Goal: Task Accomplishment & Management: Manage account settings

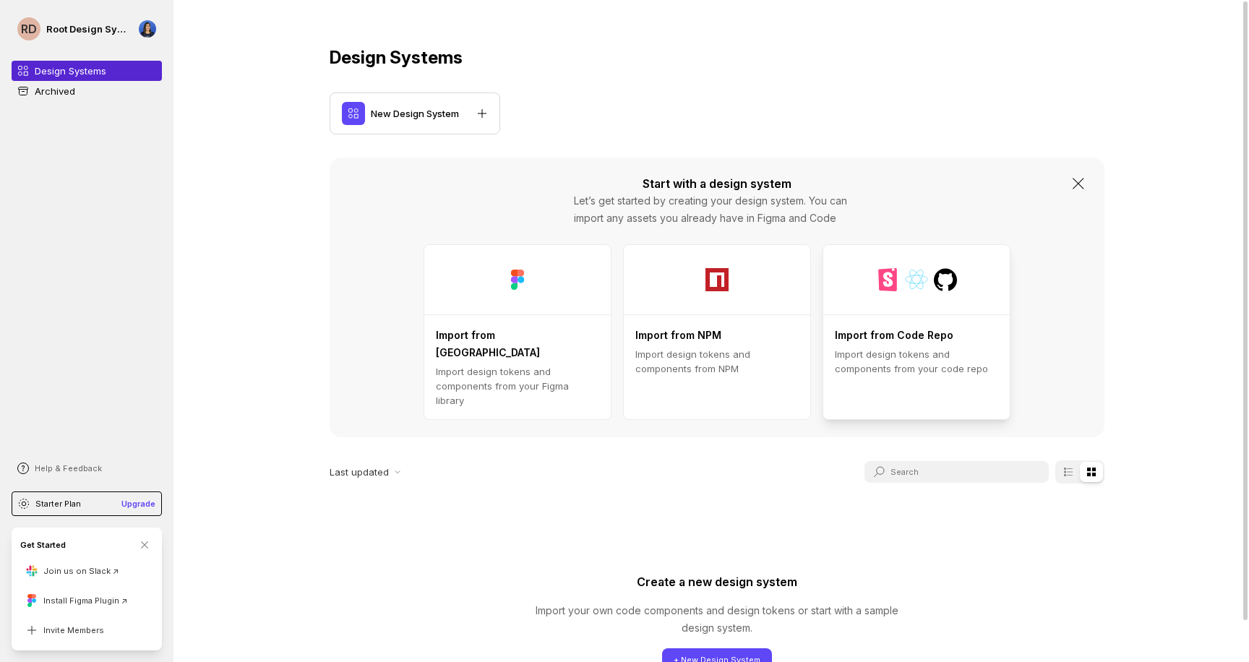
click at [946, 296] on div at bounding box center [916, 279] width 186 height 69
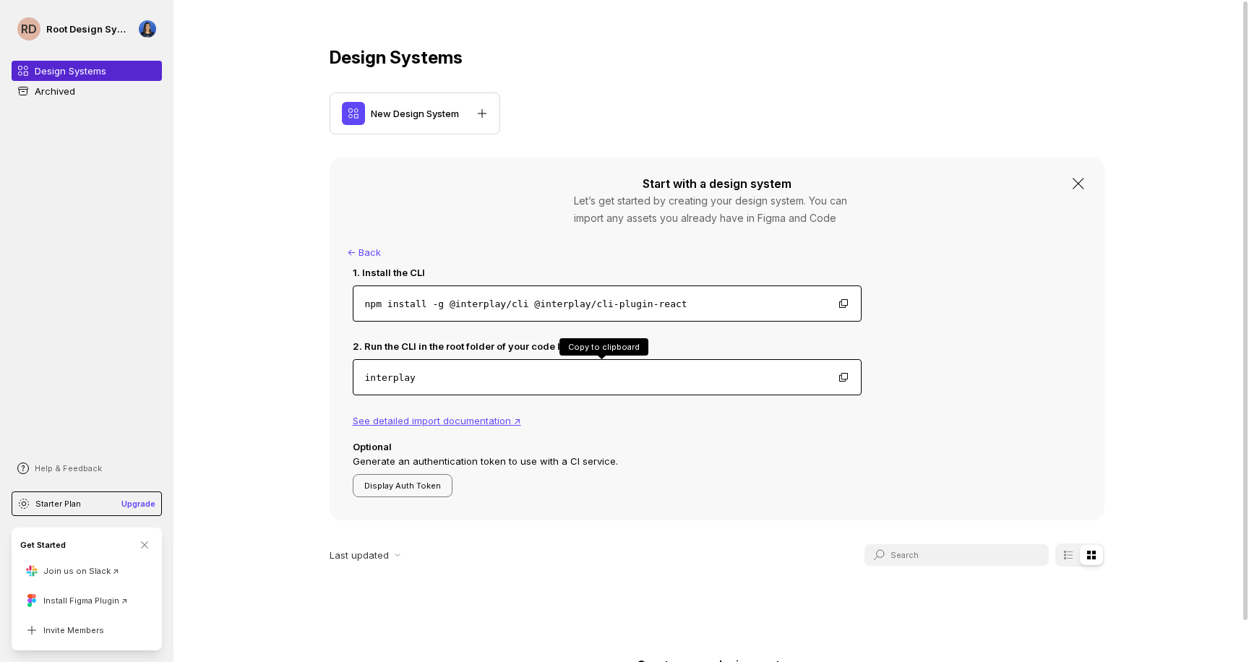
click at [491, 377] on div "interplay" at bounding box center [607, 377] width 509 height 36
click at [843, 301] on div "npm install -g @interplay/cli @interplay/cli-plugin-react" at bounding box center [607, 303] width 509 height 36
click at [838, 372] on icon at bounding box center [844, 378] width 12 height 12
click at [244, 389] on div "Design Systems New Design System Start with a design system Let’s get started b…" at bounding box center [716, 336] width 1086 height 673
click at [70, 628] on button "Invite Members" at bounding box center [65, 630] width 90 height 23
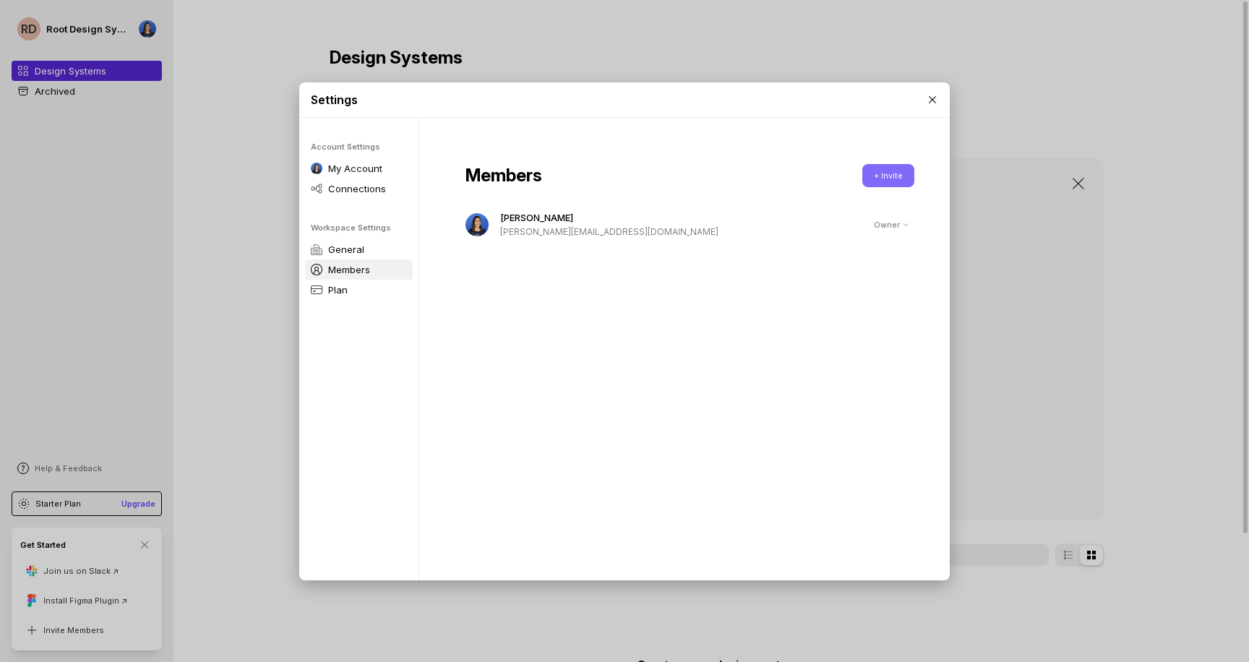
click at [867, 173] on button "+ Invite" at bounding box center [888, 175] width 52 height 23
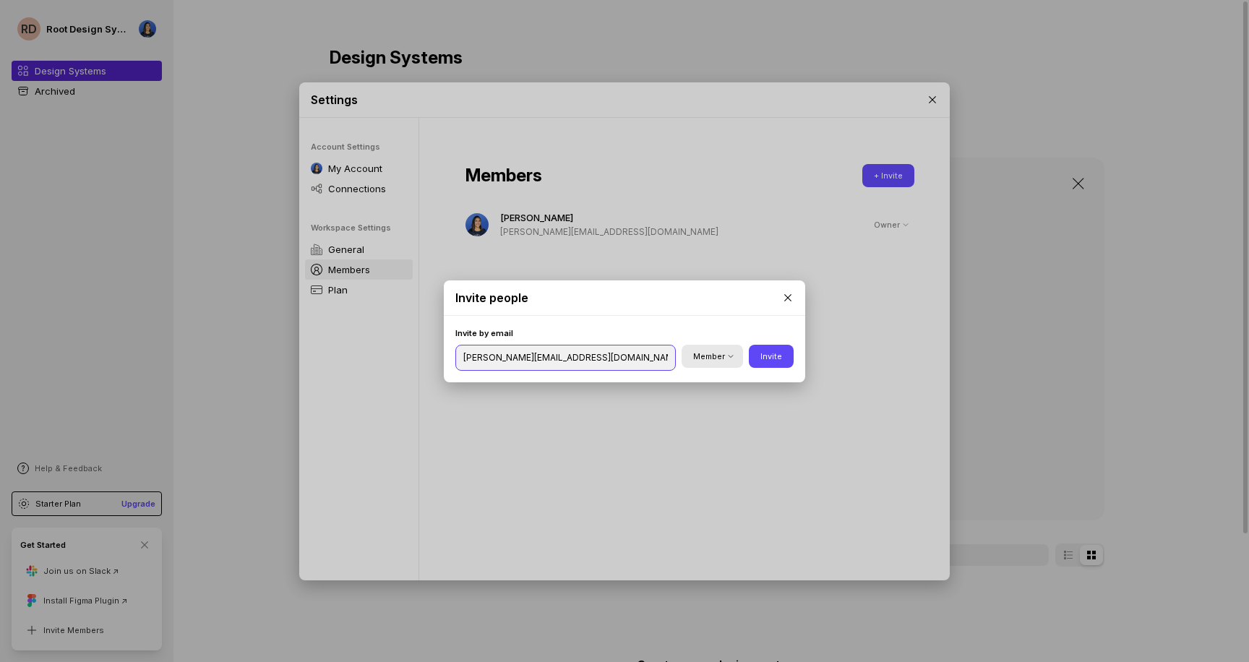
type input "[PERSON_NAME][EMAIL_ADDRESS][DOMAIN_NAME]"
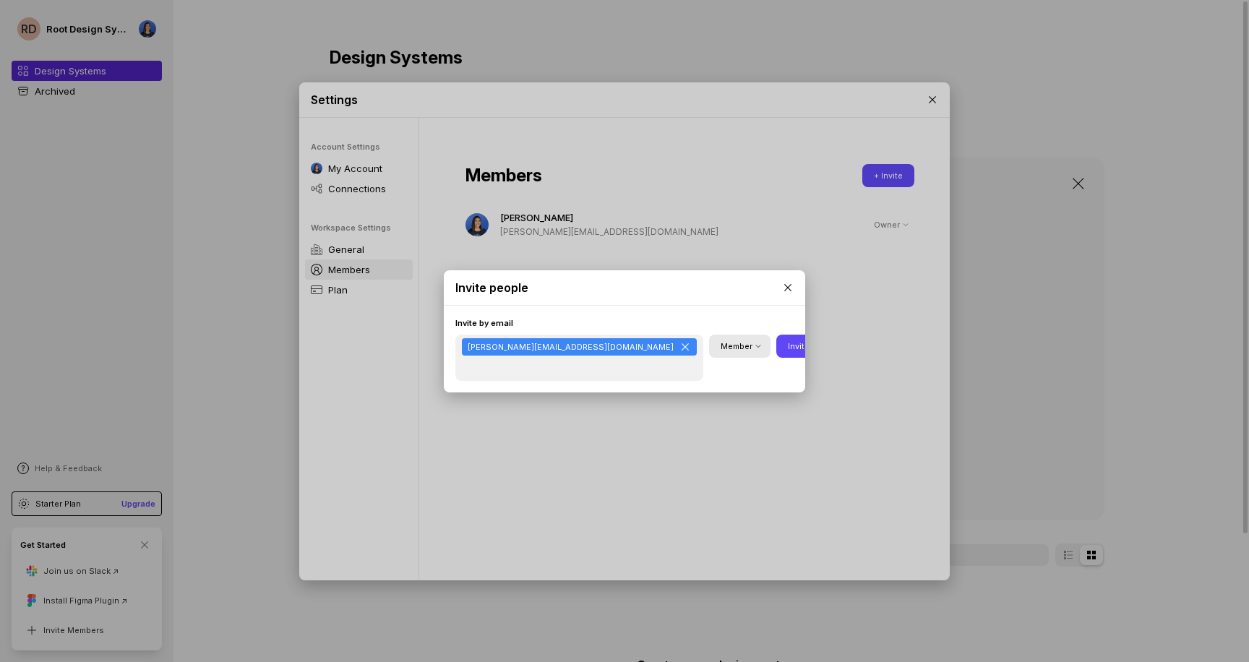
click at [709, 358] on button "Member" at bounding box center [739, 346] width 61 height 23
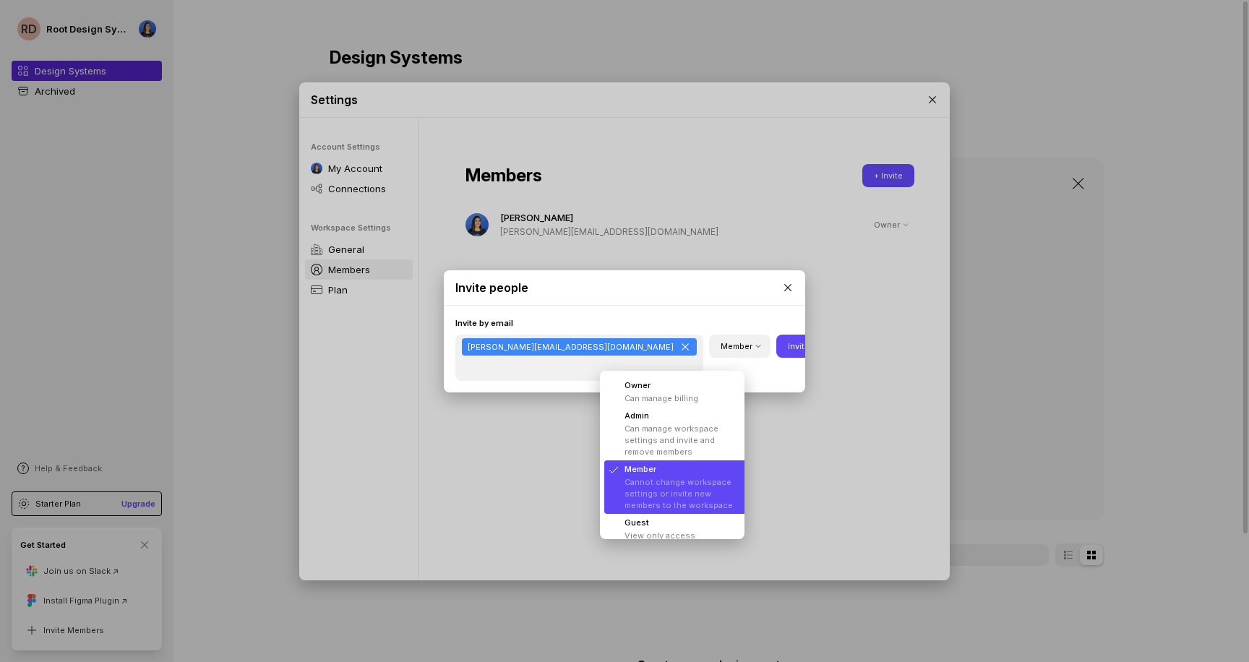
click at [689, 481] on li "Member Cannot change workspace settings or invite new members to the workspace" at bounding box center [677, 486] width 147 height 53
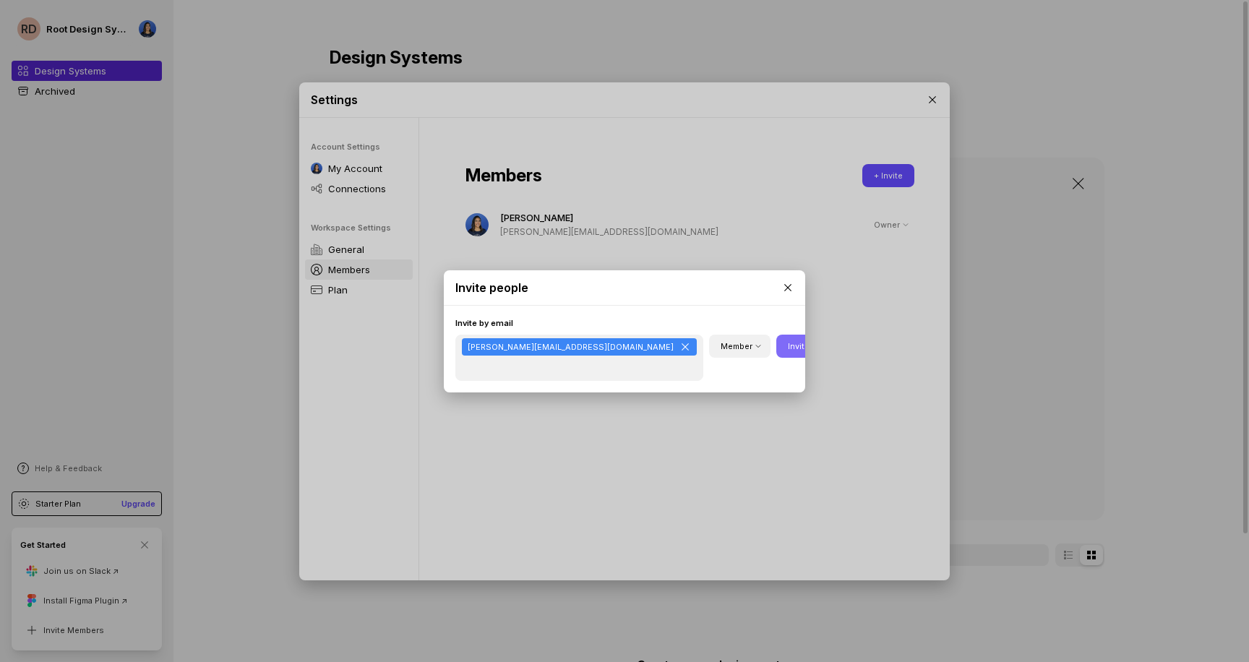
click at [776, 355] on button "Invite" at bounding box center [798, 346] width 45 height 23
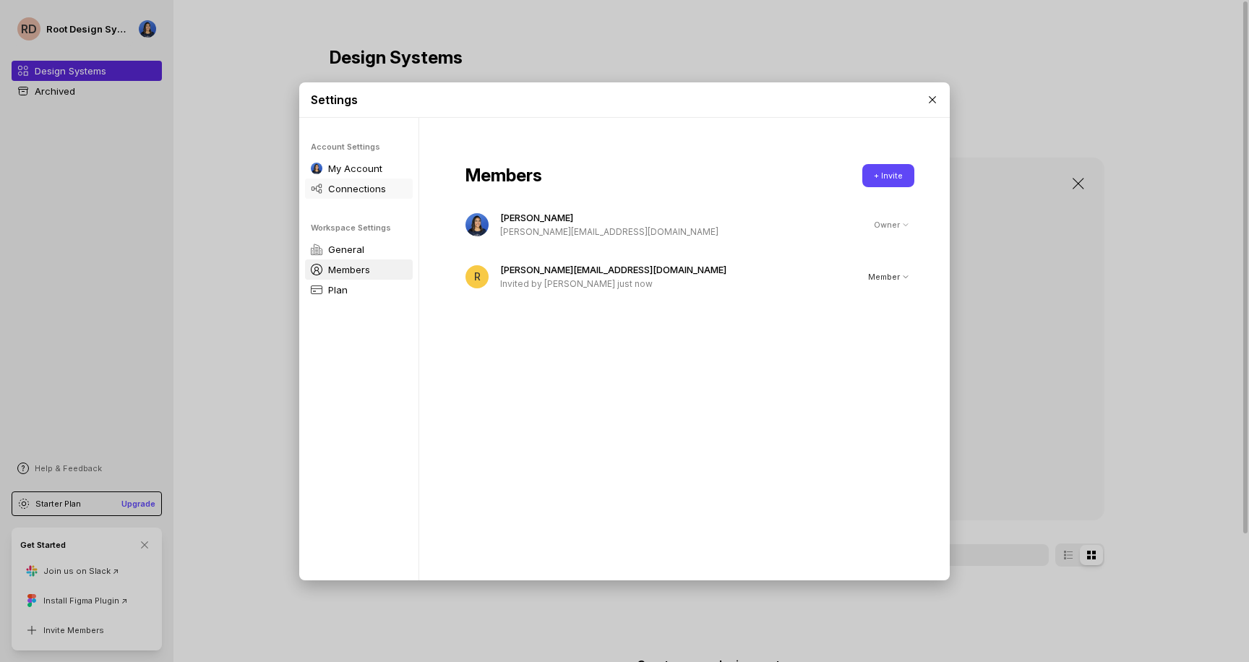
click at [364, 189] on p "Connections" at bounding box center [357, 188] width 58 height 14
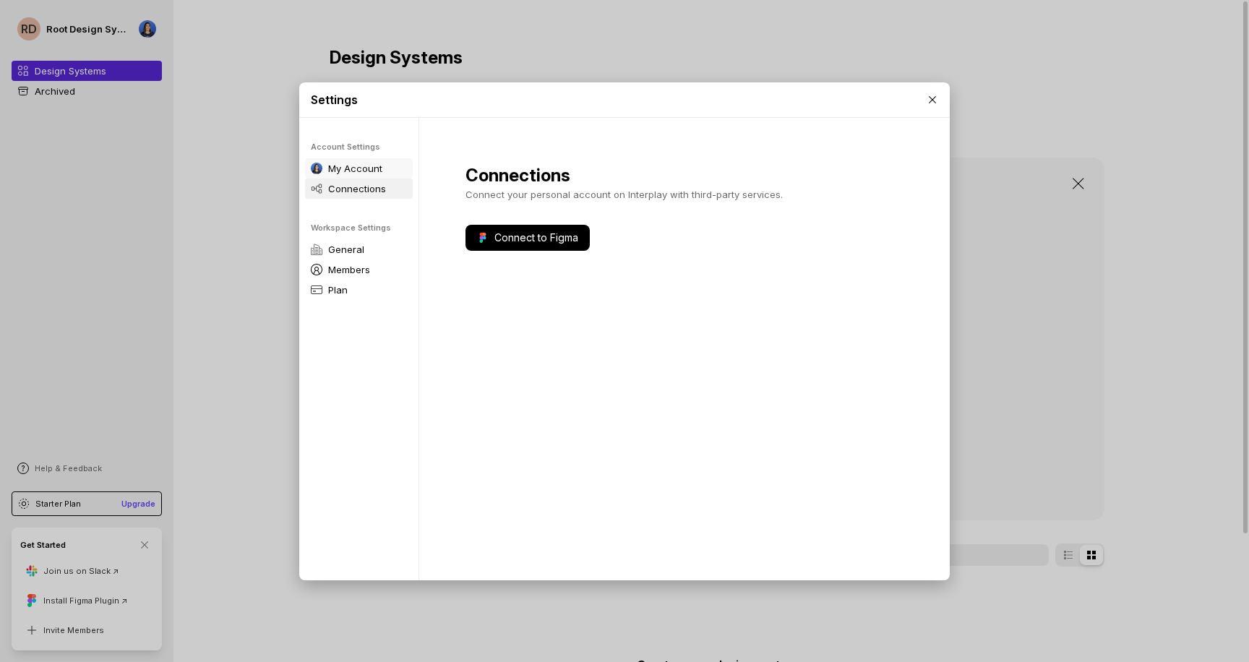
click at [360, 168] on p "My Account" at bounding box center [355, 168] width 54 height 14
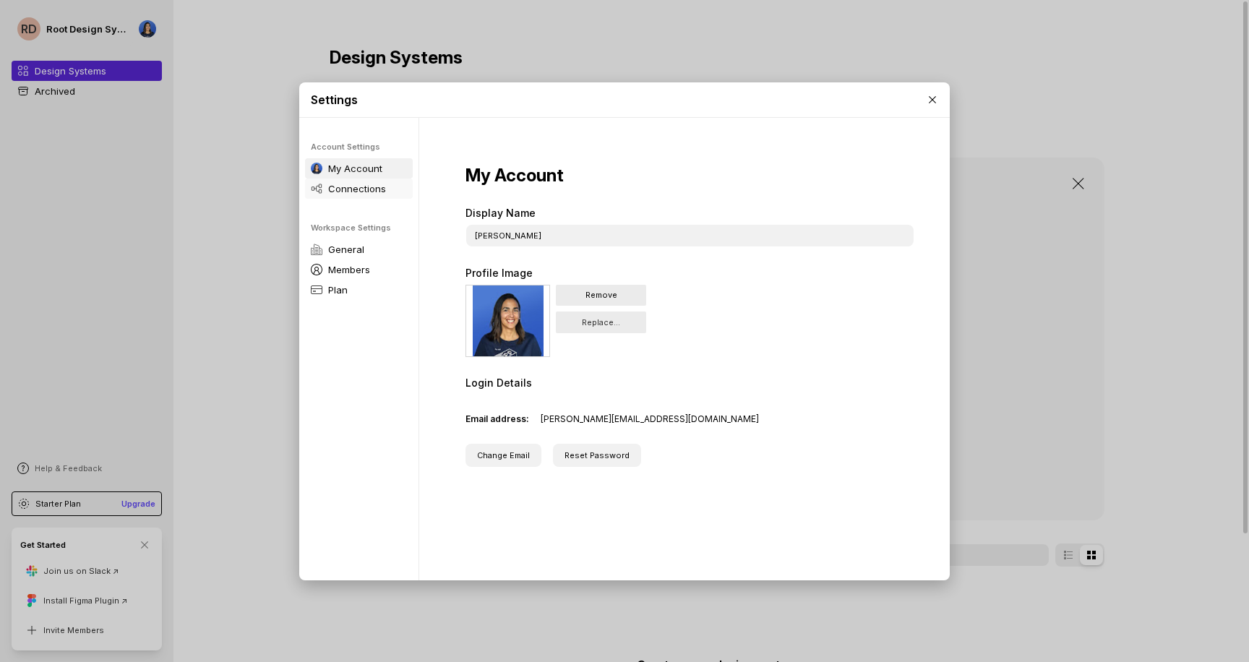
click at [362, 187] on p "Connections" at bounding box center [357, 188] width 58 height 14
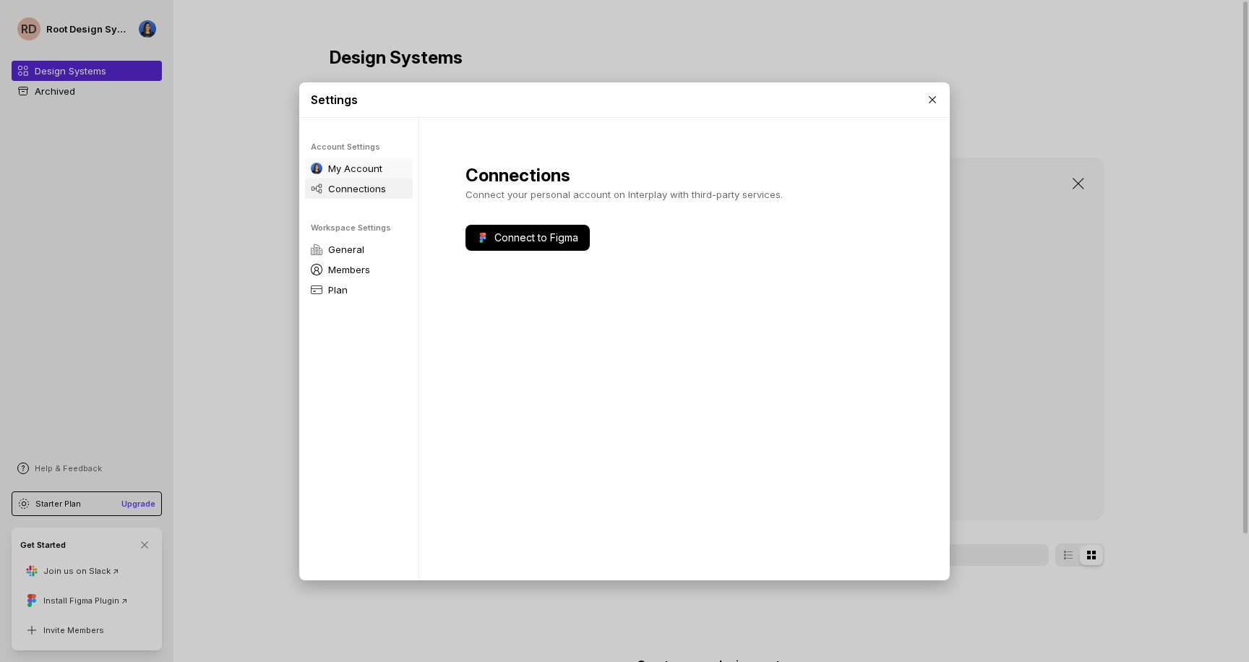
click at [360, 170] on p "My Account" at bounding box center [355, 168] width 54 height 14
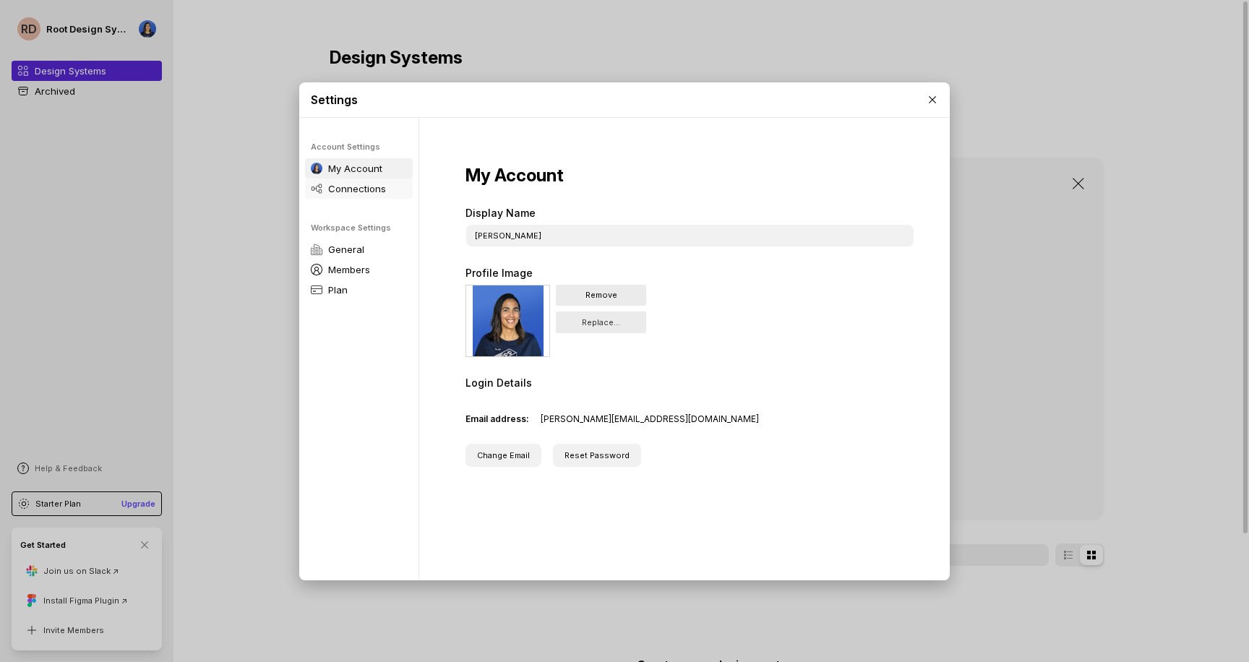
click at [361, 189] on p "Connections" at bounding box center [357, 188] width 58 height 14
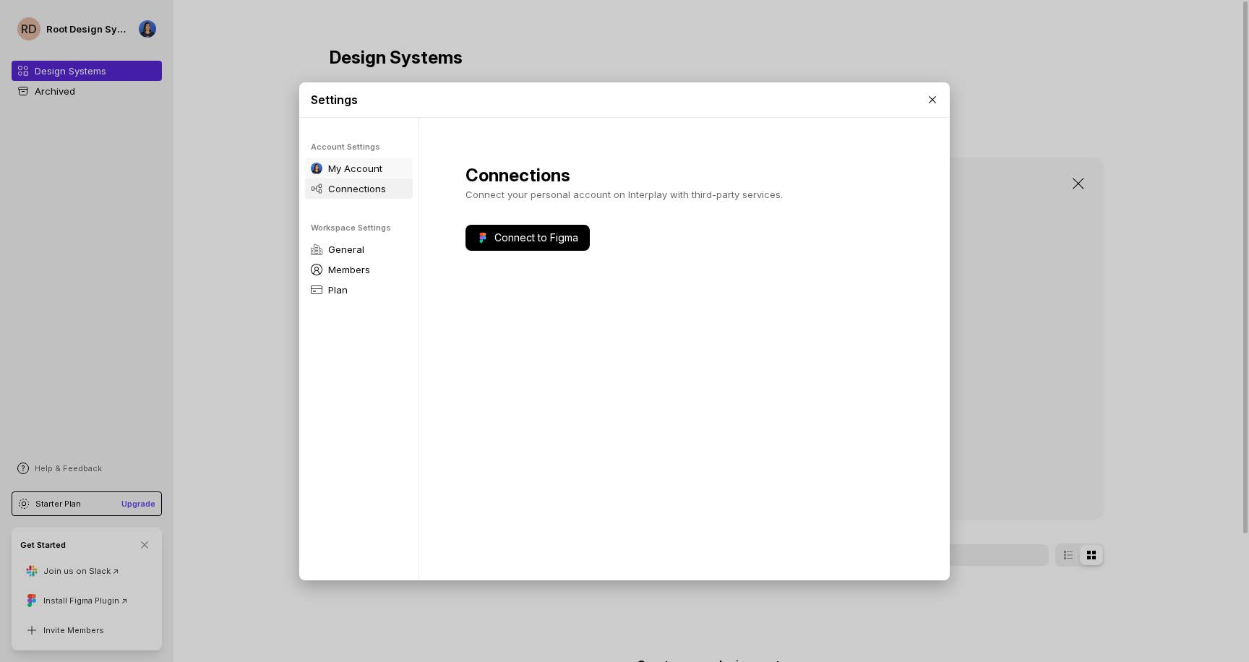
click at [365, 168] on p "My Account" at bounding box center [355, 168] width 54 height 14
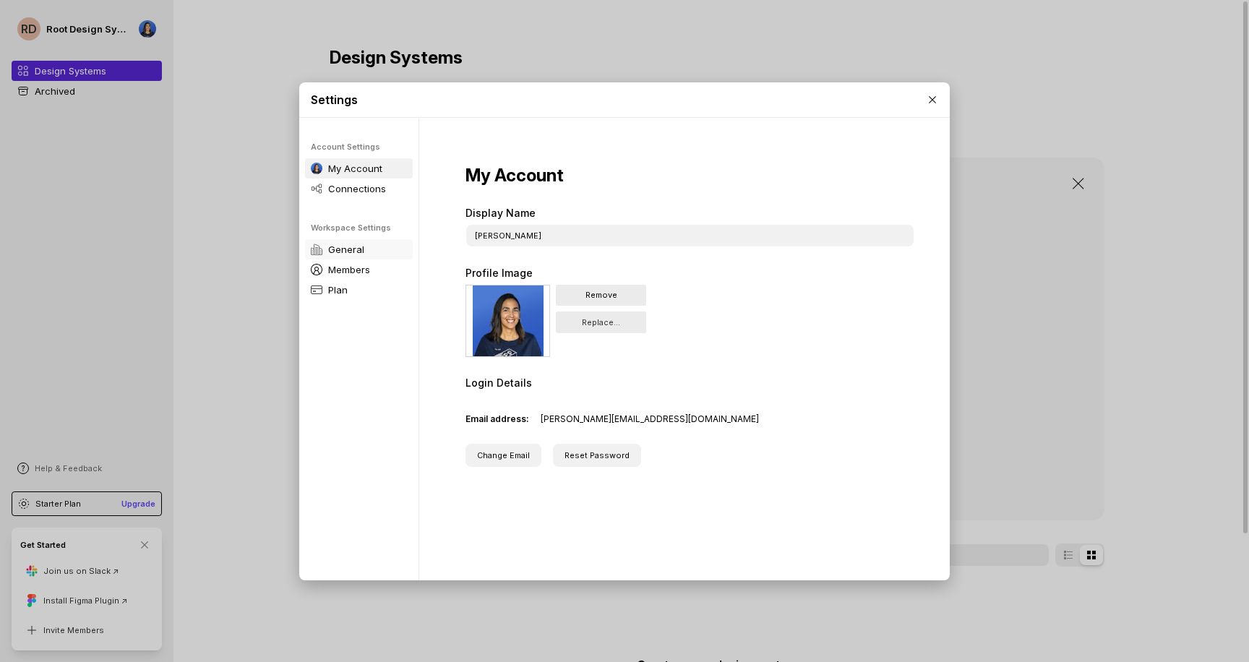
click at [356, 250] on p "General" at bounding box center [346, 249] width 36 height 14
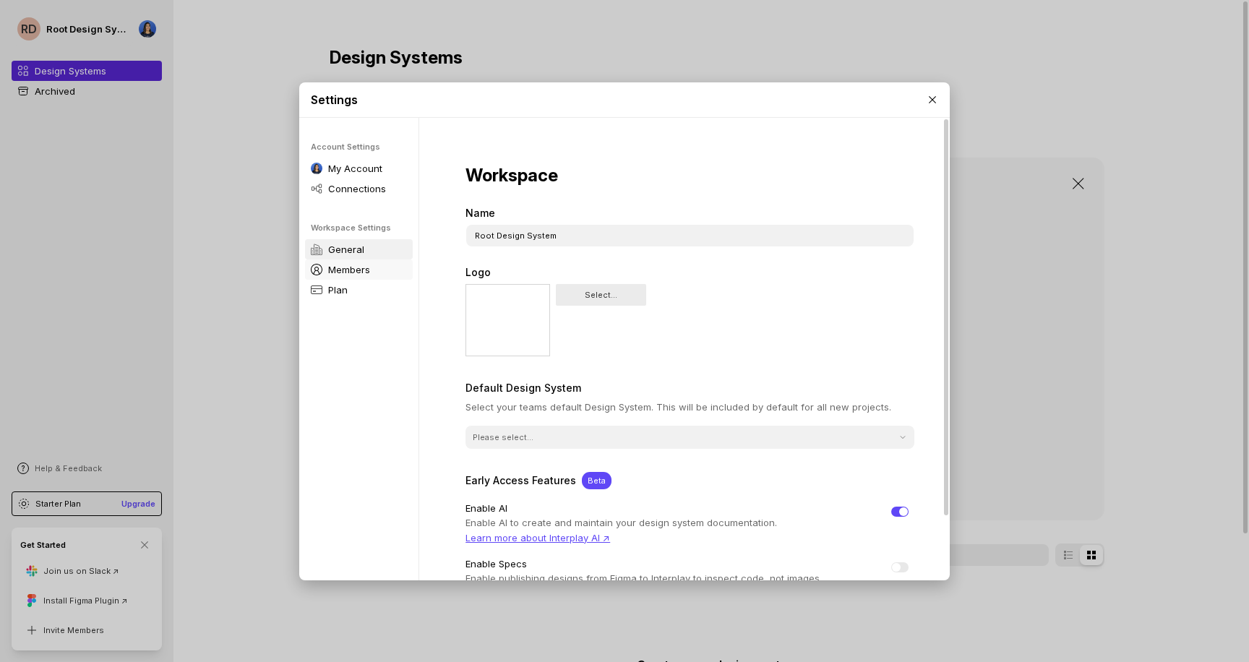
click at [357, 270] on p "Members" at bounding box center [349, 269] width 42 height 14
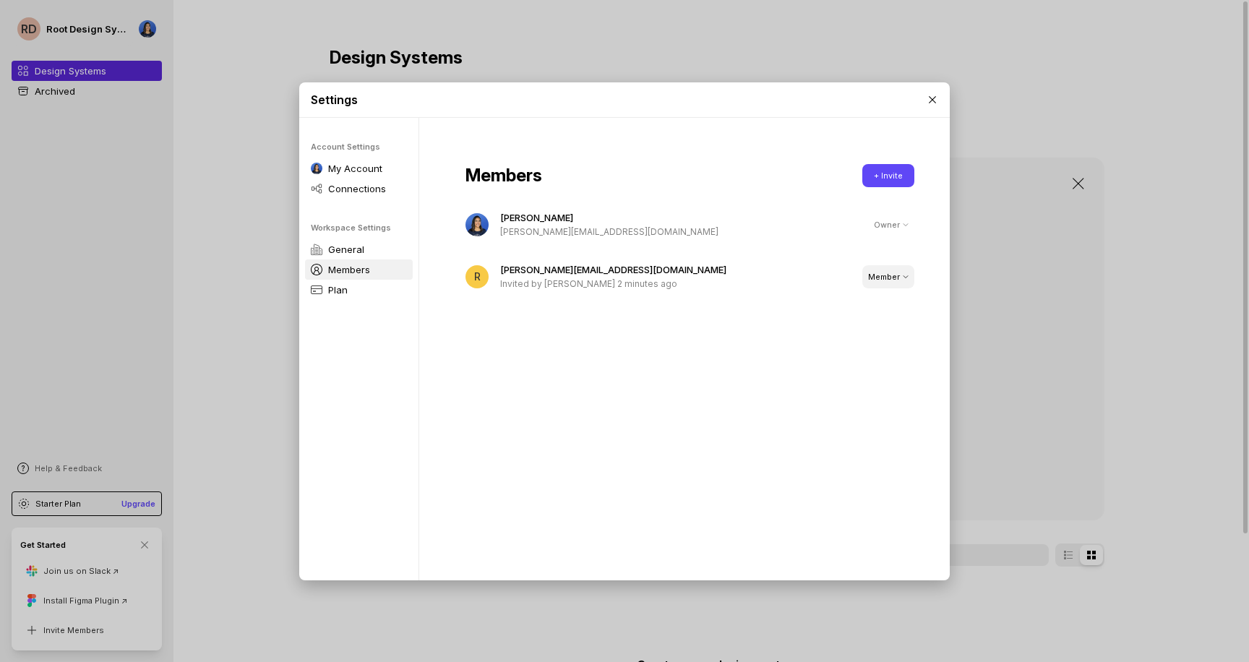
click at [903, 276] on icon at bounding box center [906, 277] width 6 height 6
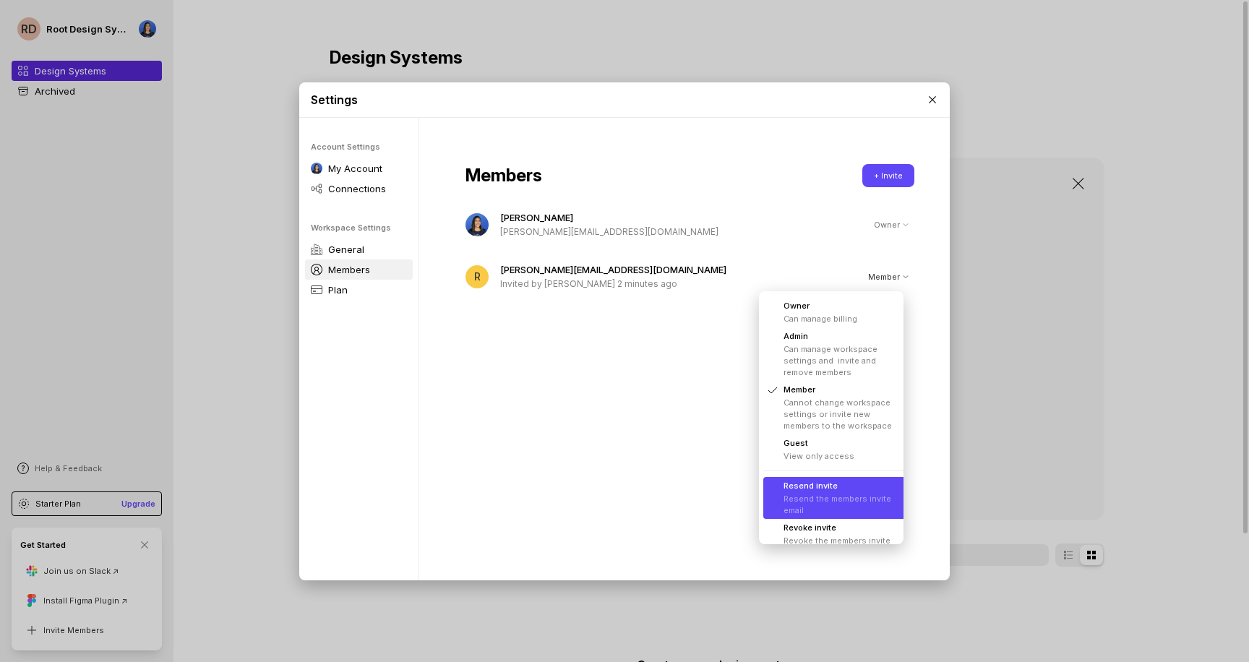
click at [848, 497] on li "Resend invite Resend the members invite email" at bounding box center [836, 498] width 147 height 42
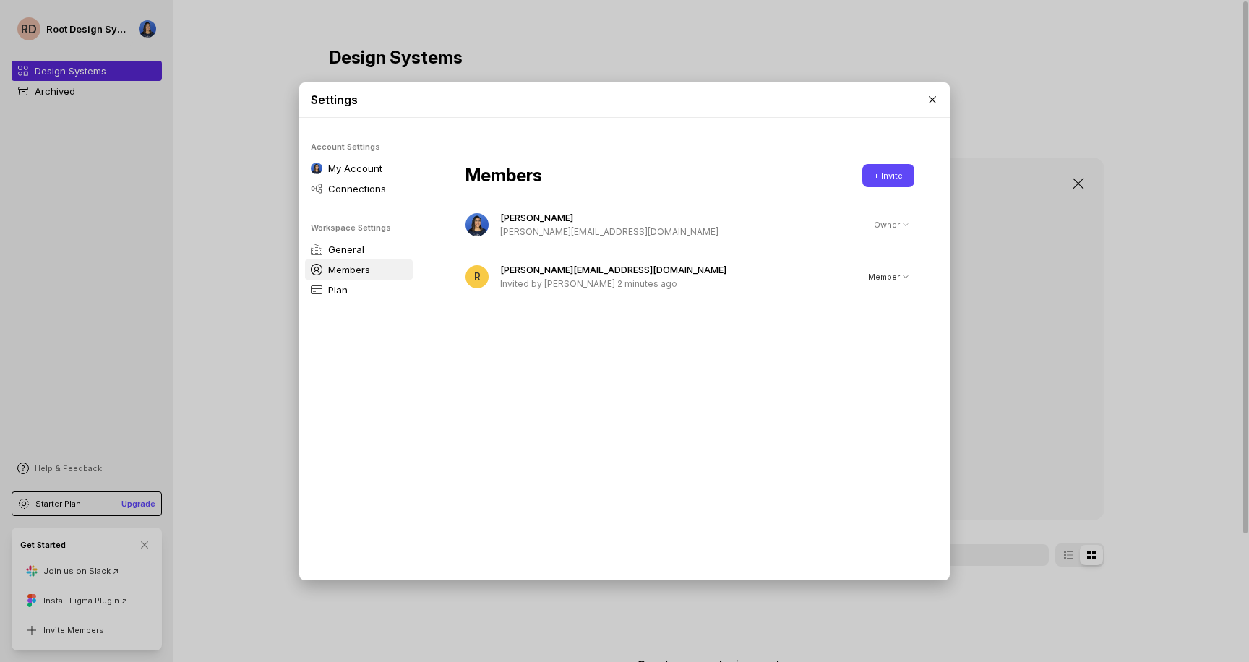
click at [617, 281] on p "Invited by Shannon Garrison 2 minutes ago" at bounding box center [675, 284] width 351 height 14
click at [617, 282] on p "Invited by Shannon Garrison 2 minutes ago" at bounding box center [675, 284] width 351 height 14
drag, startPoint x: 728, startPoint y: 100, endPoint x: 742, endPoint y: 81, distance: 23.7
click at [742, 81] on div "Settings Account Settings My Account Connections Workspace Settings General Mem…" at bounding box center [624, 331] width 1249 height 662
click at [874, 273] on div "Member" at bounding box center [888, 277] width 40 height 12
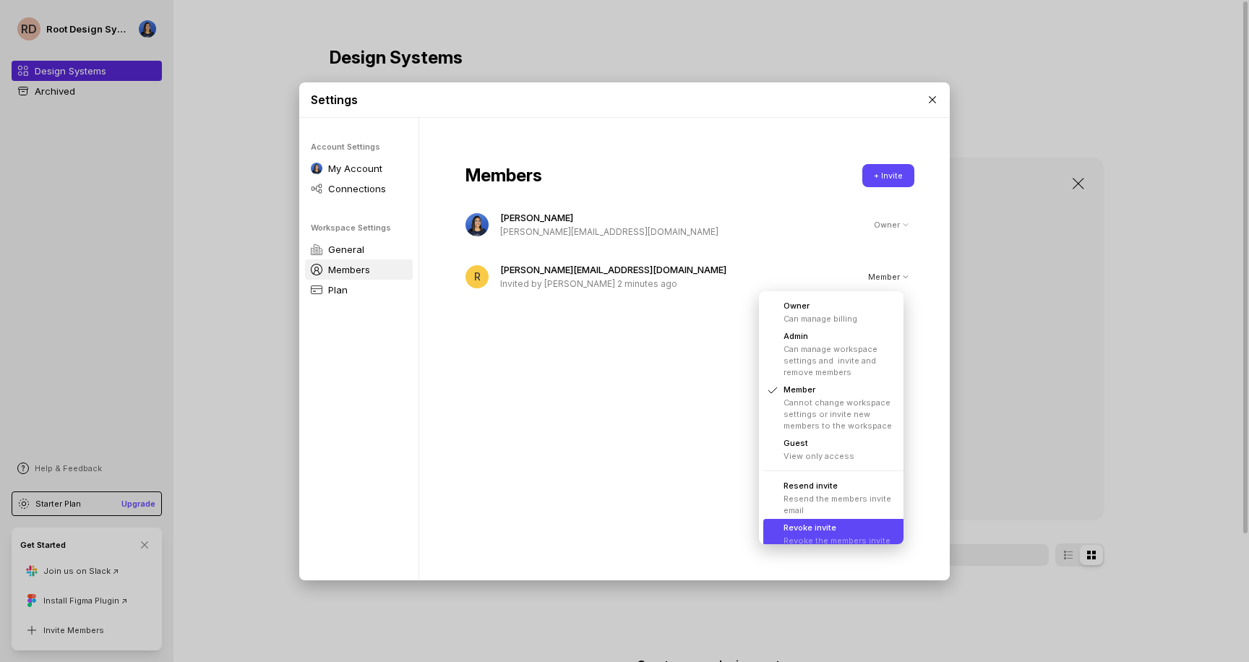
click at [838, 528] on li "Revoke invite Revoke the members invite" at bounding box center [836, 534] width 147 height 30
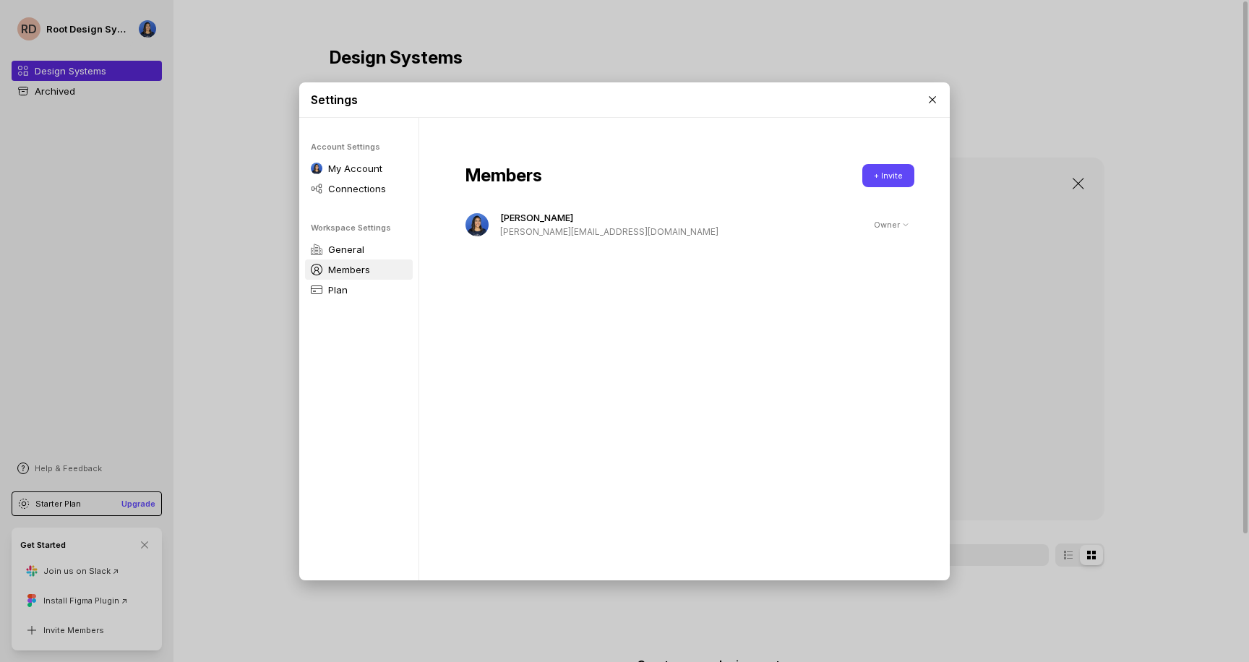
drag, startPoint x: 749, startPoint y: 358, endPoint x: 756, endPoint y: 344, distance: 16.2
click at [749, 358] on div "Members + Invite Shannon Garrison shannon@root.co.za Owner" at bounding box center [689, 354] width 541 height 473
click at [883, 176] on button "+ Invite" at bounding box center [888, 175] width 52 height 23
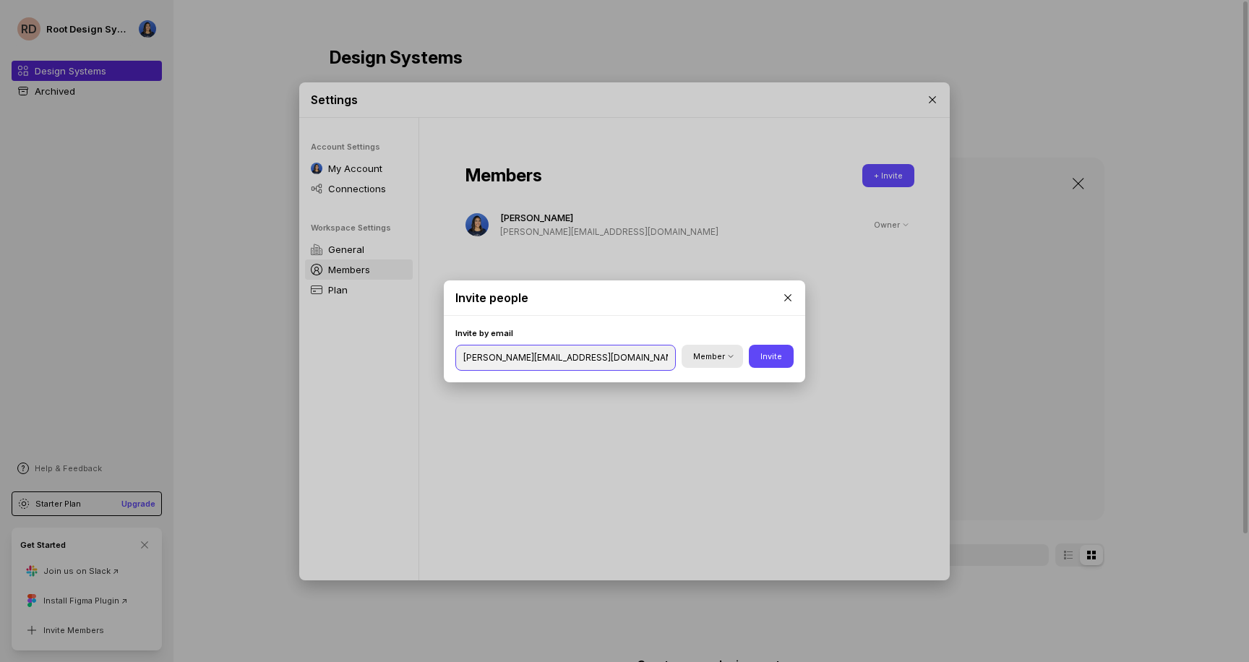
type input "ryan@root.co.za"
click at [708, 364] on button "Member" at bounding box center [712, 356] width 61 height 23
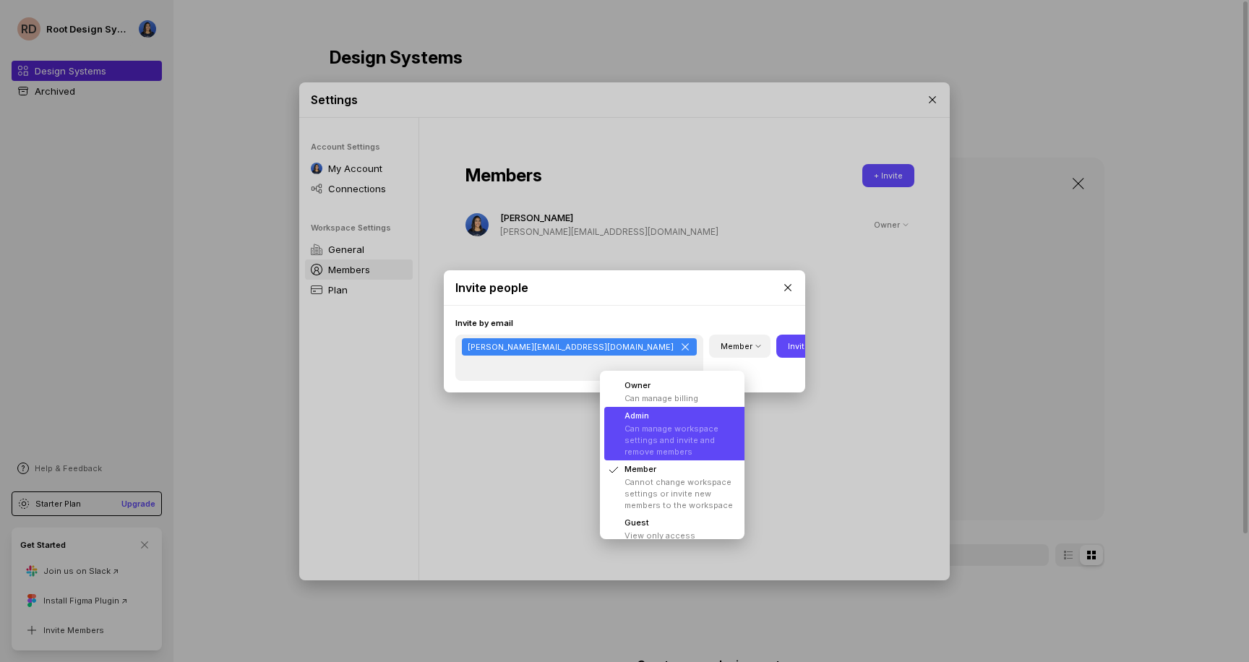
click at [693, 436] on li "Admin Can manage workspace settings and invite and remove members" at bounding box center [677, 433] width 147 height 53
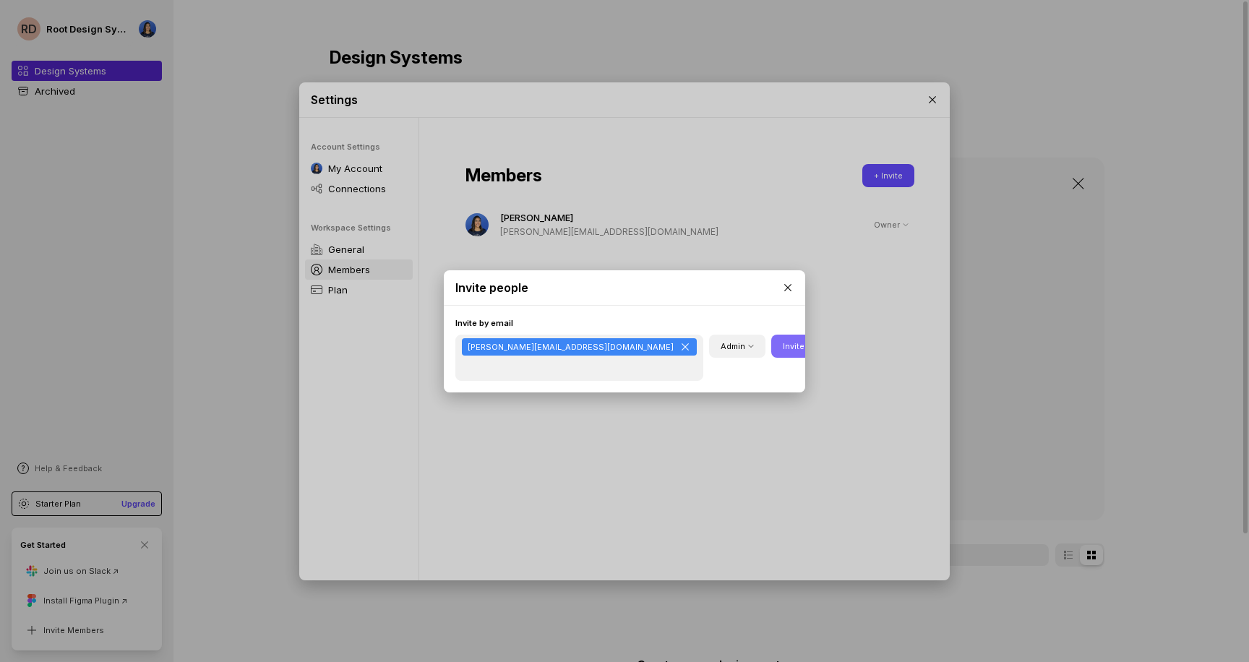
click at [779, 357] on button "Invite" at bounding box center [793, 346] width 45 height 23
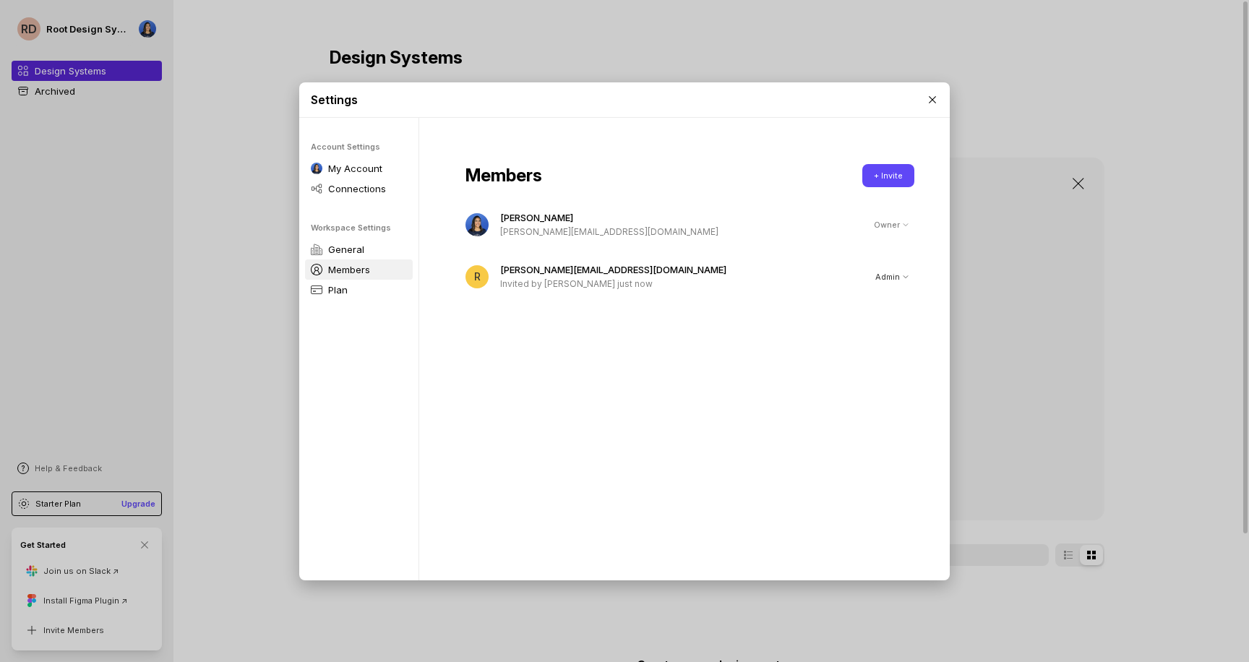
click at [602, 29] on div "Settings Account Settings My Account Connections Workspace Settings General Mem…" at bounding box center [624, 331] width 1249 height 662
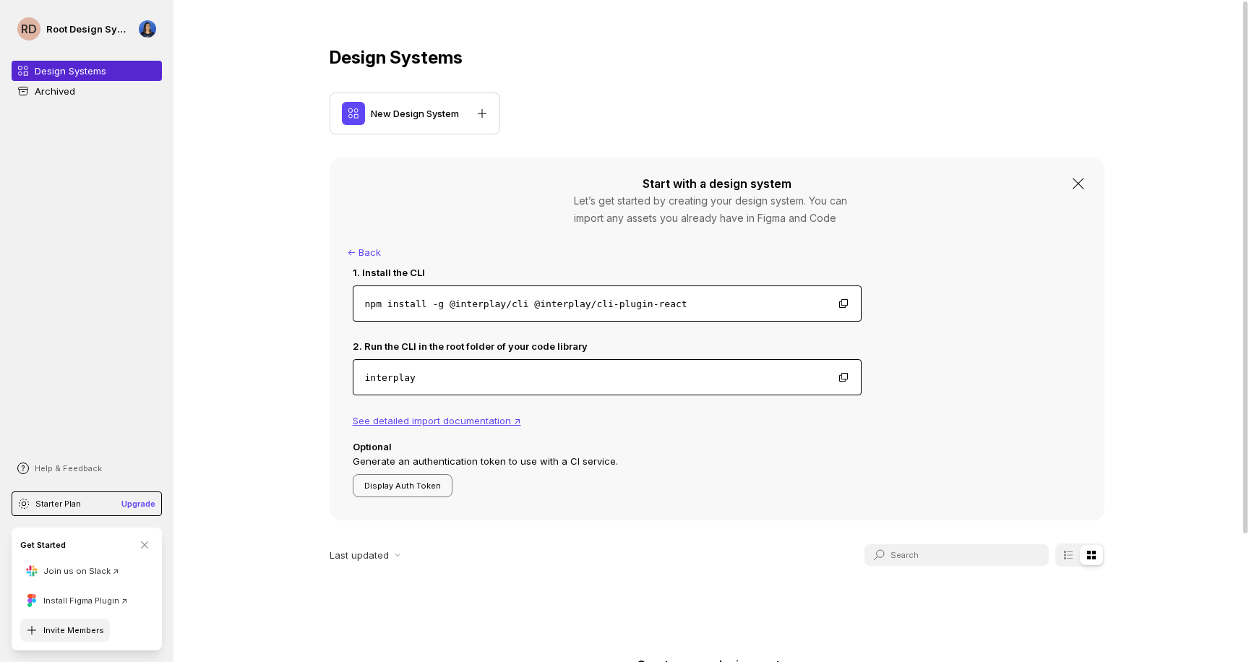
click at [69, 632] on button "Invite Members" at bounding box center [65, 630] width 90 height 23
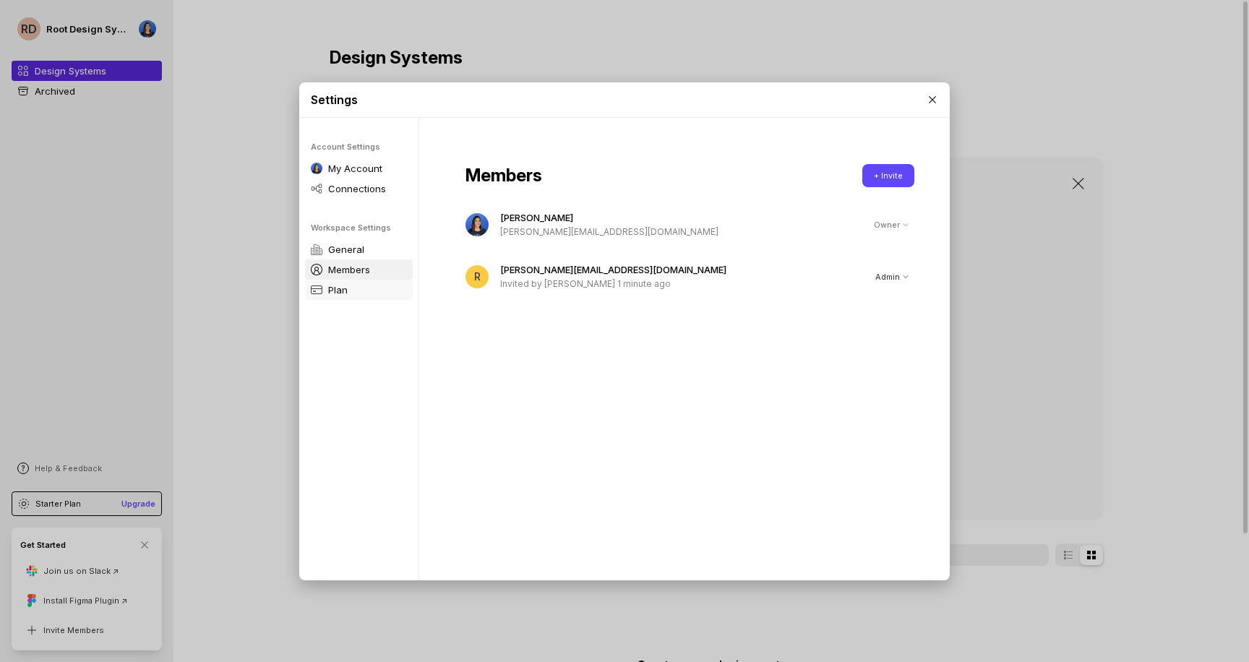
click at [340, 293] on p "Plan" at bounding box center [338, 290] width 20 height 14
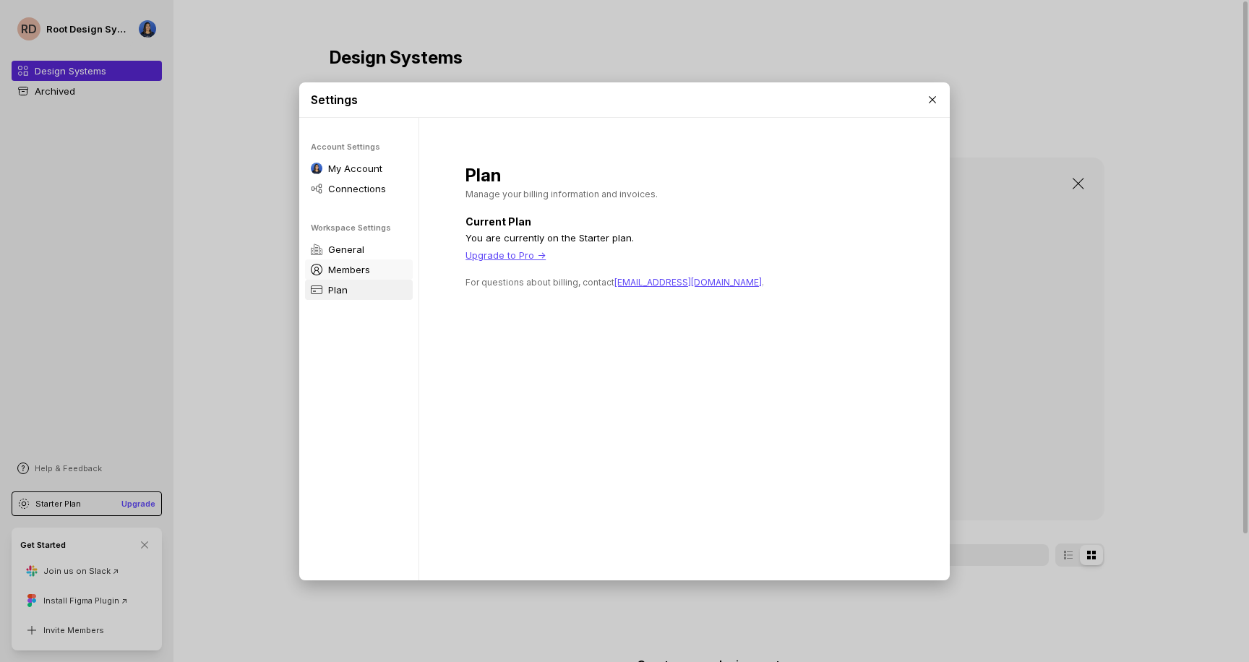
click at [353, 269] on p "Members" at bounding box center [349, 269] width 42 height 14
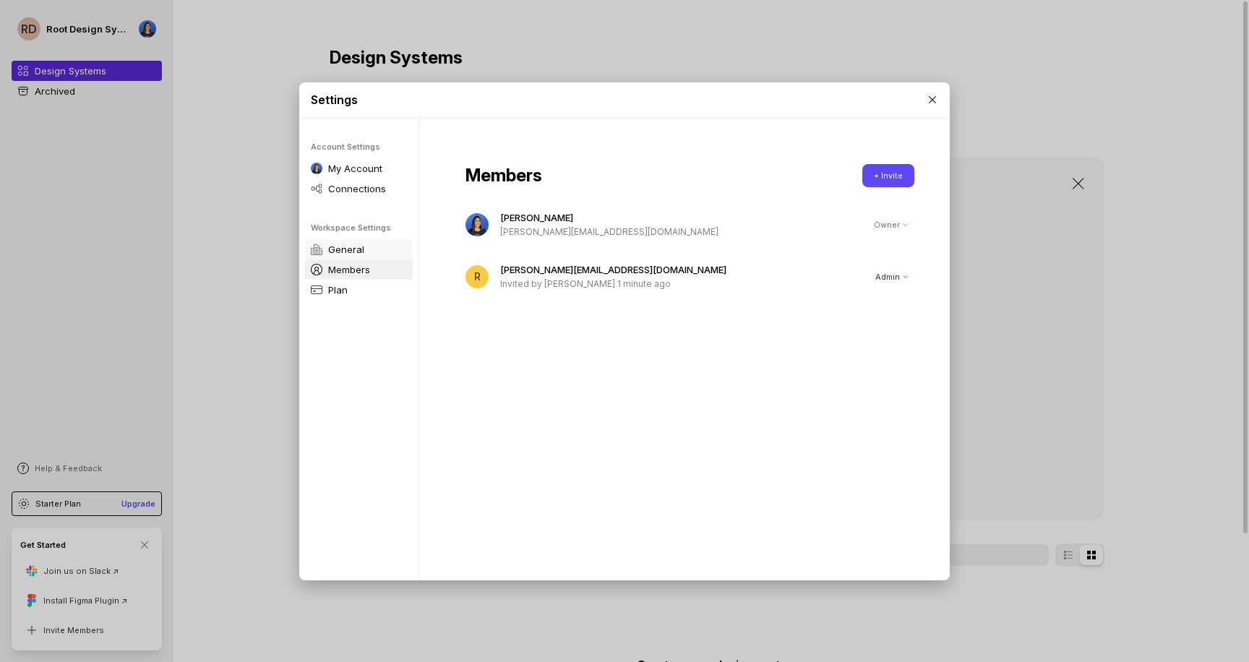
click at [352, 249] on p "General" at bounding box center [346, 249] width 36 height 14
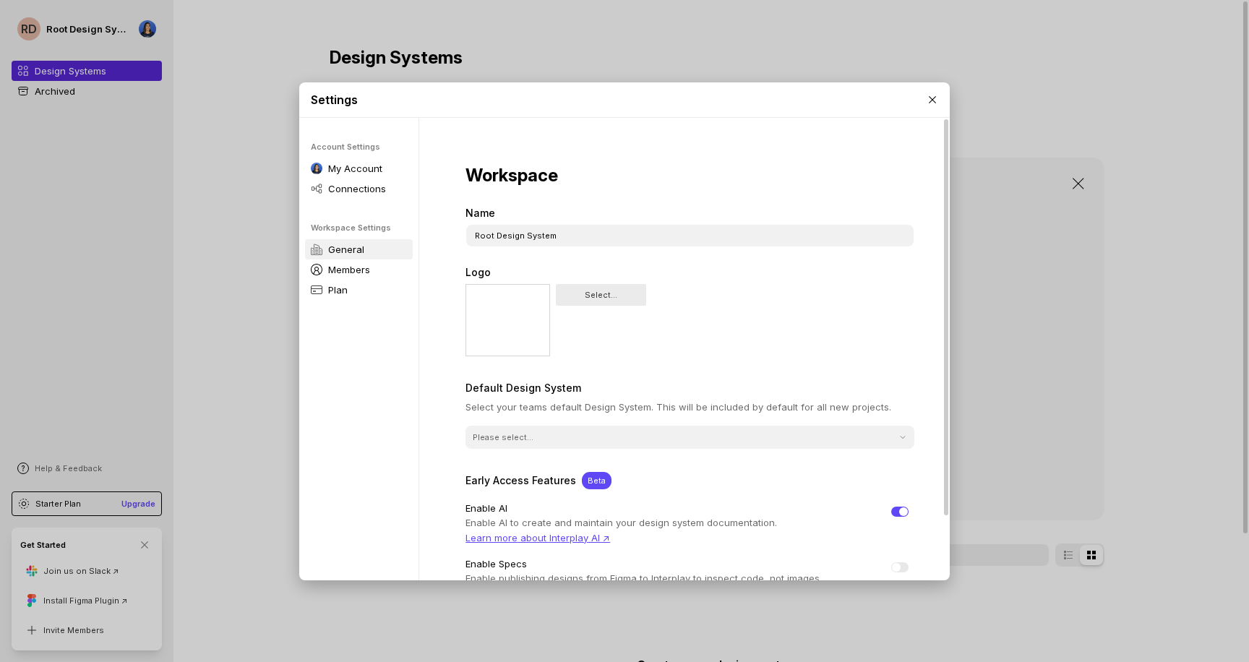
click at [64, 27] on div "Settings Account Settings My Account Connections Workspace Settings General Mem…" at bounding box center [624, 331] width 1249 height 662
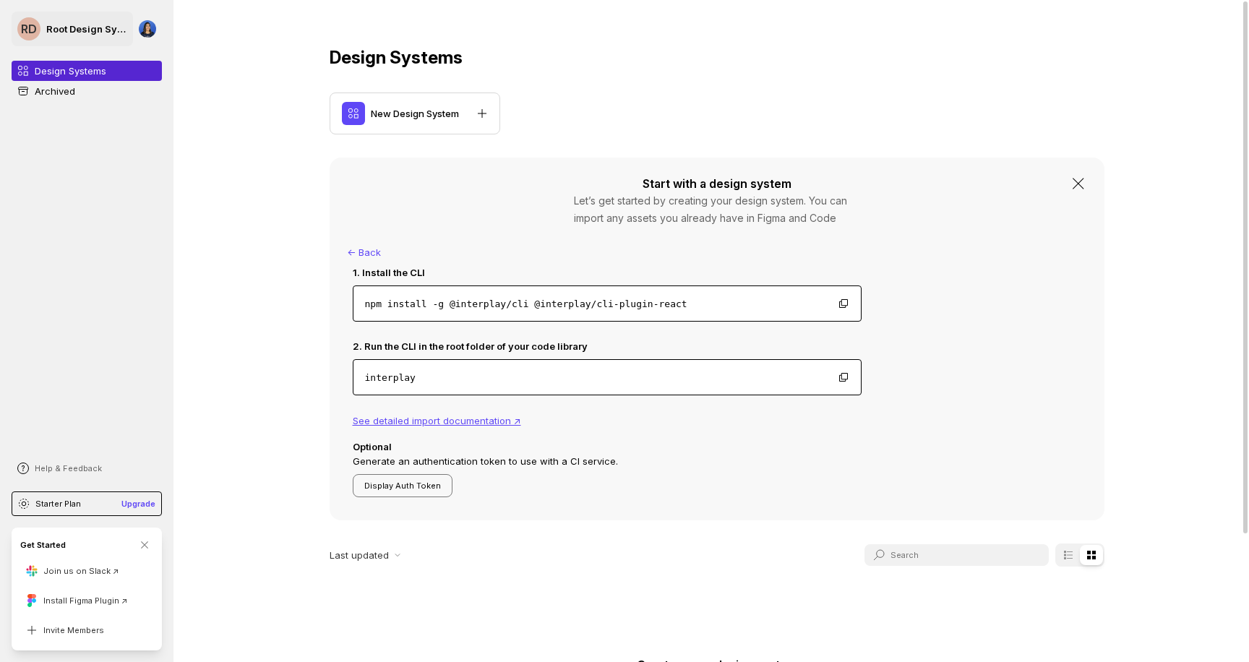
click at [104, 30] on p "Root Design System" at bounding box center [86, 29] width 81 height 14
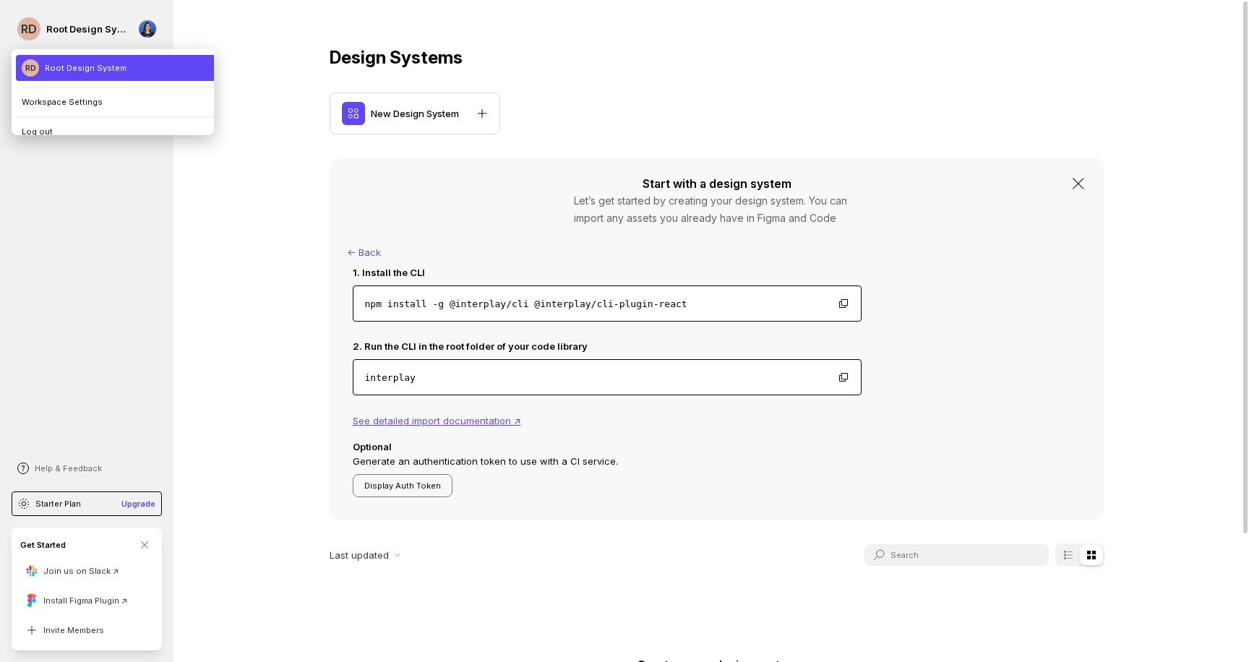
click at [74, 65] on li "RD Root Design System" at bounding box center [118, 68] width 205 height 26
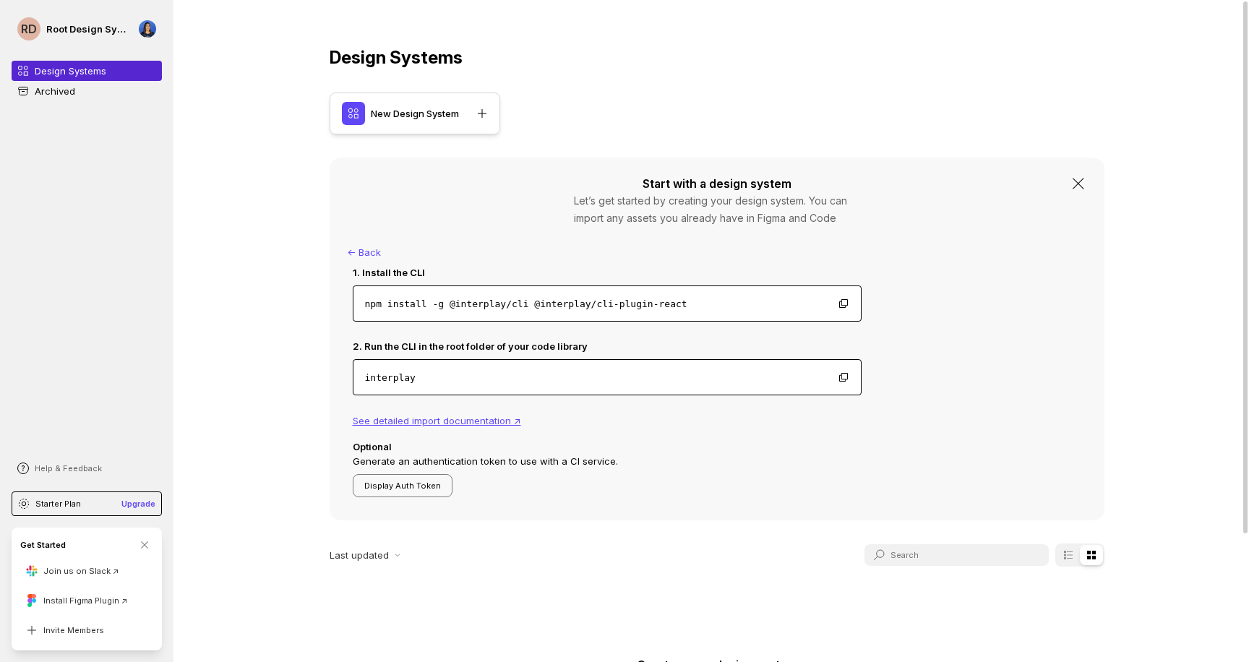
click at [463, 106] on div "New Design System" at bounding box center [415, 114] width 171 height 42
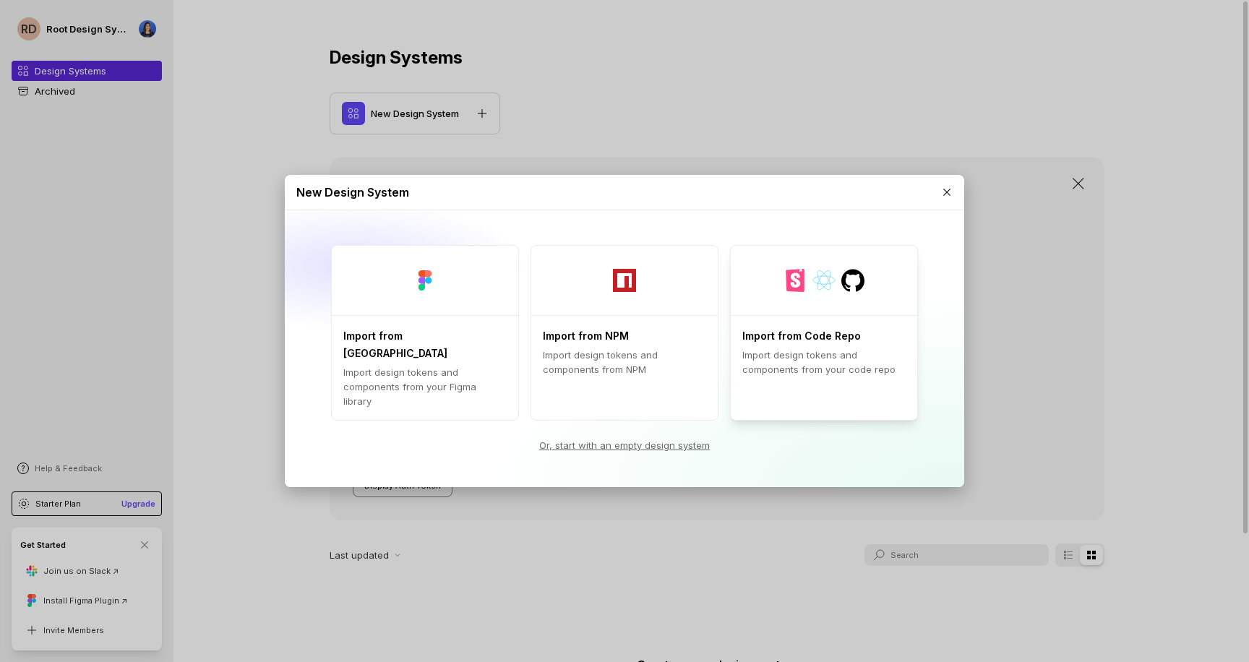
click at [861, 372] on p "Import design tokens and components from your code repo" at bounding box center [823, 362] width 163 height 29
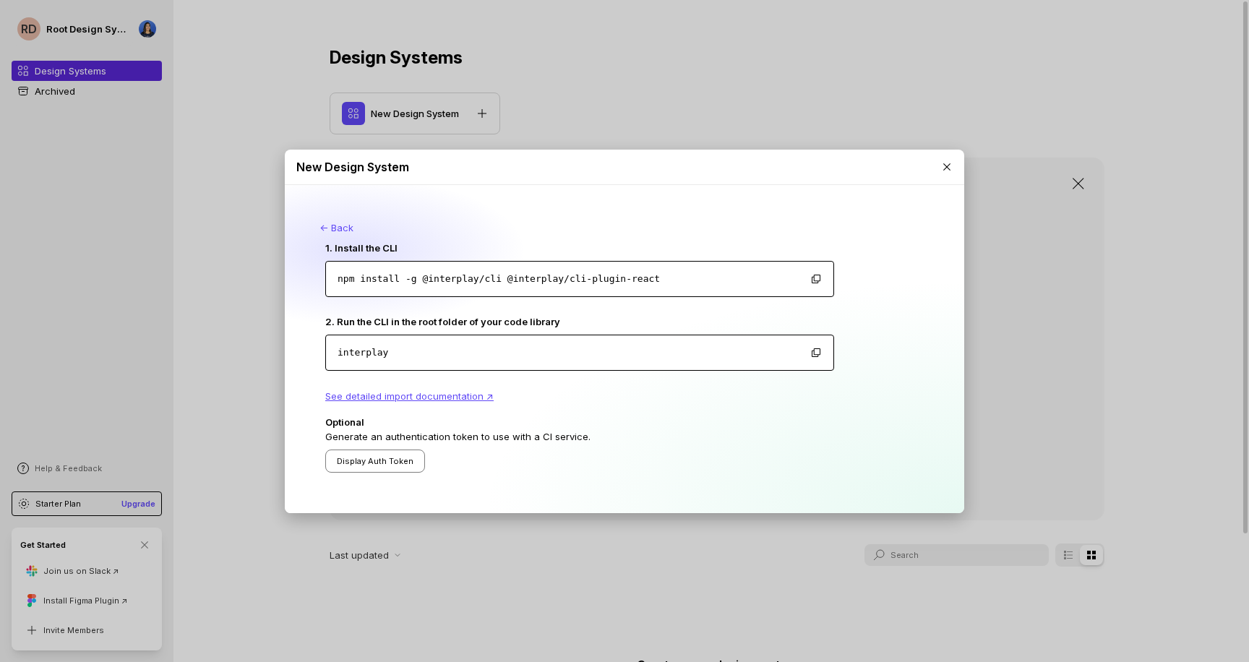
click at [370, 461] on button "Display Auth Token" at bounding box center [375, 461] width 100 height 23
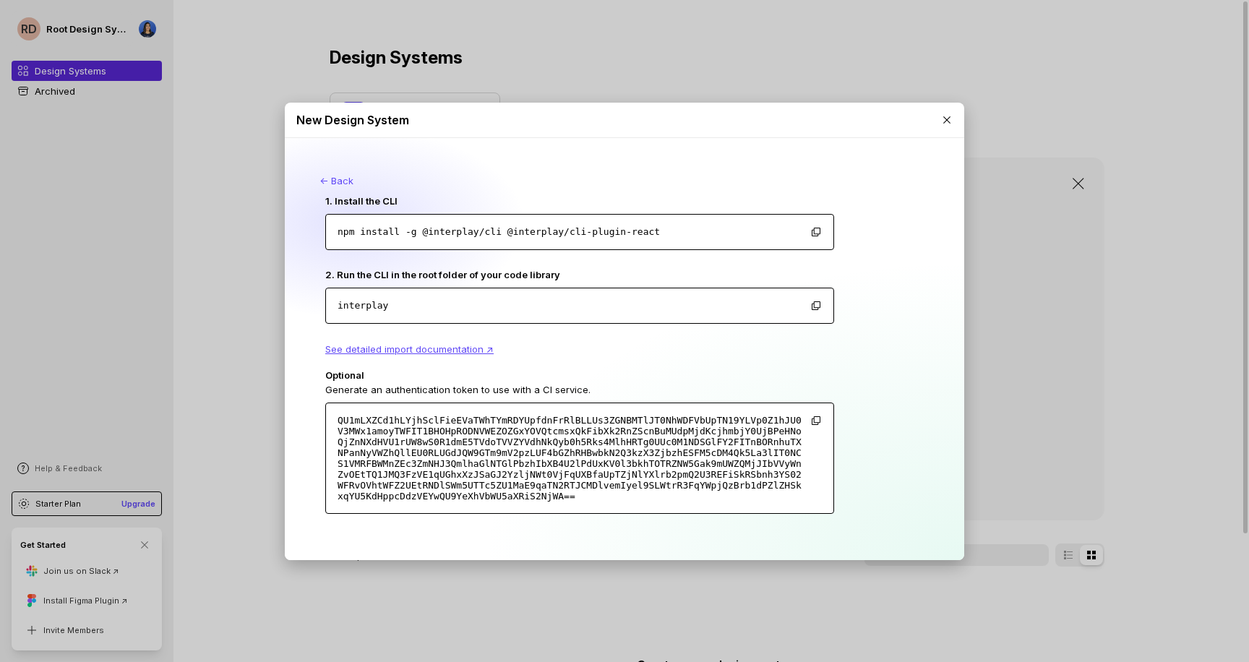
click at [977, 77] on div "New Design System ← Back 1. Install the CLI npm install -g @interplay/cli @inte…" at bounding box center [624, 331] width 1249 height 662
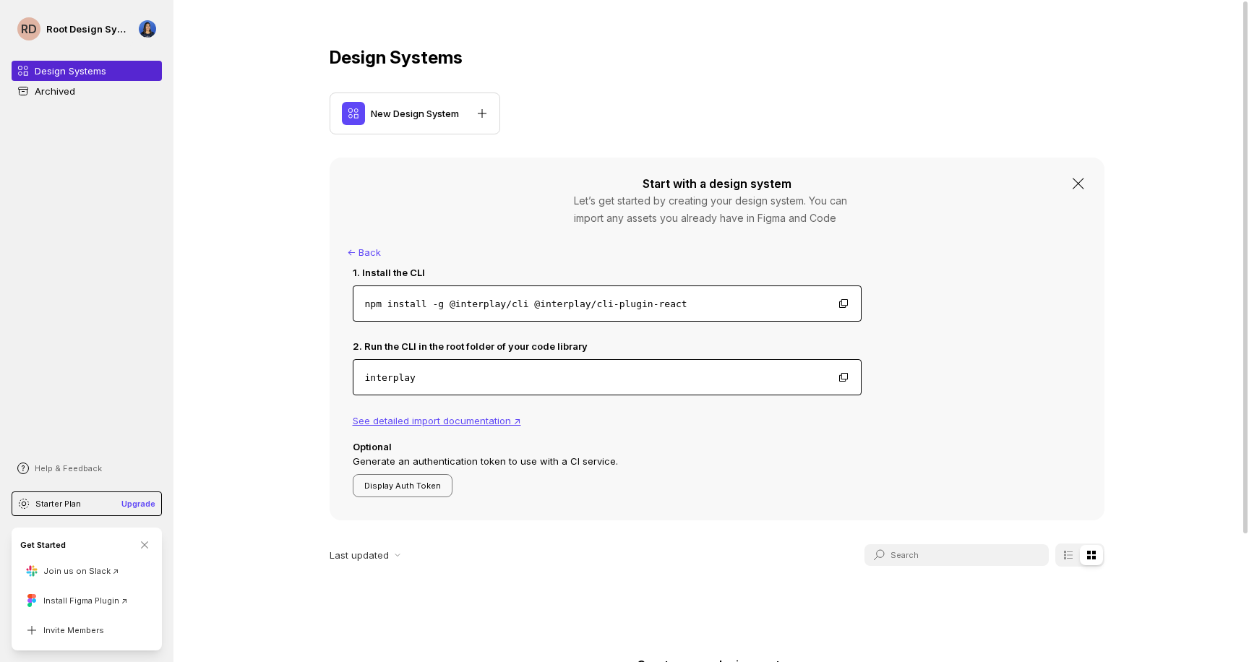
click at [796, 78] on div "Design Systems New Design System Start with a design system Let’s get started b…" at bounding box center [716, 336] width 867 height 673
click at [470, 119] on div "New Design System" at bounding box center [415, 114] width 171 height 42
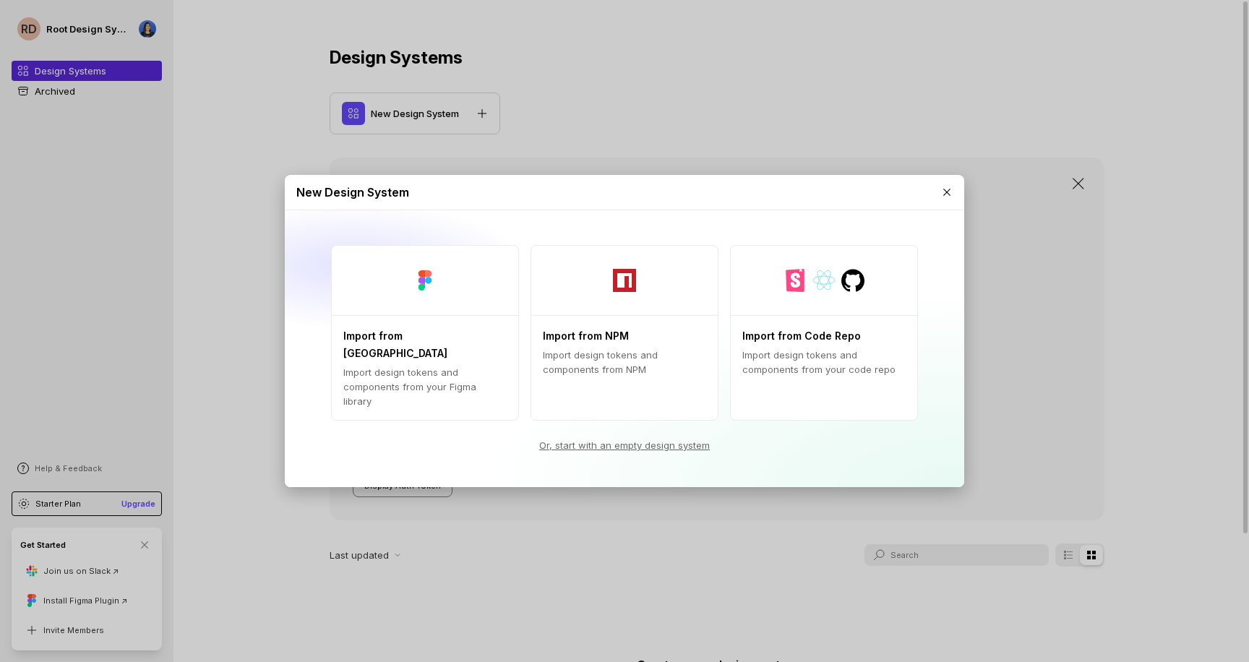
click at [771, 116] on div "New Design System Import from Figma Import design tokens and components from yo…" at bounding box center [624, 331] width 1249 height 662
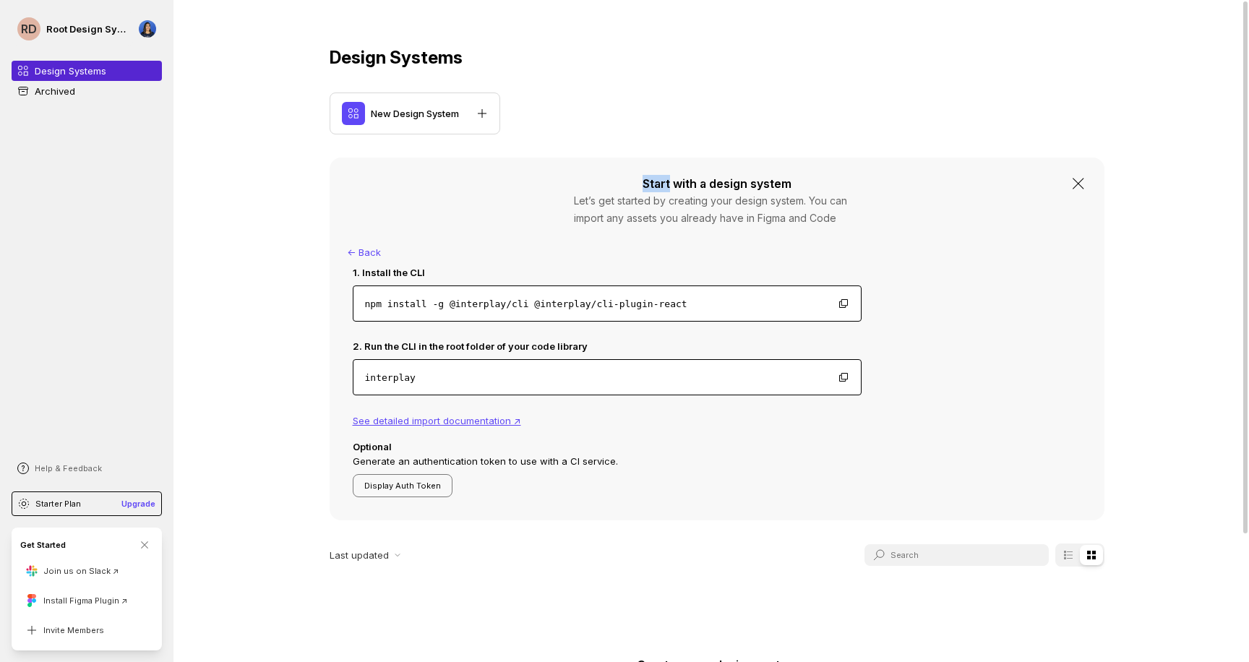
click at [771, 116] on div "New Design System" at bounding box center [717, 114] width 775 height 42
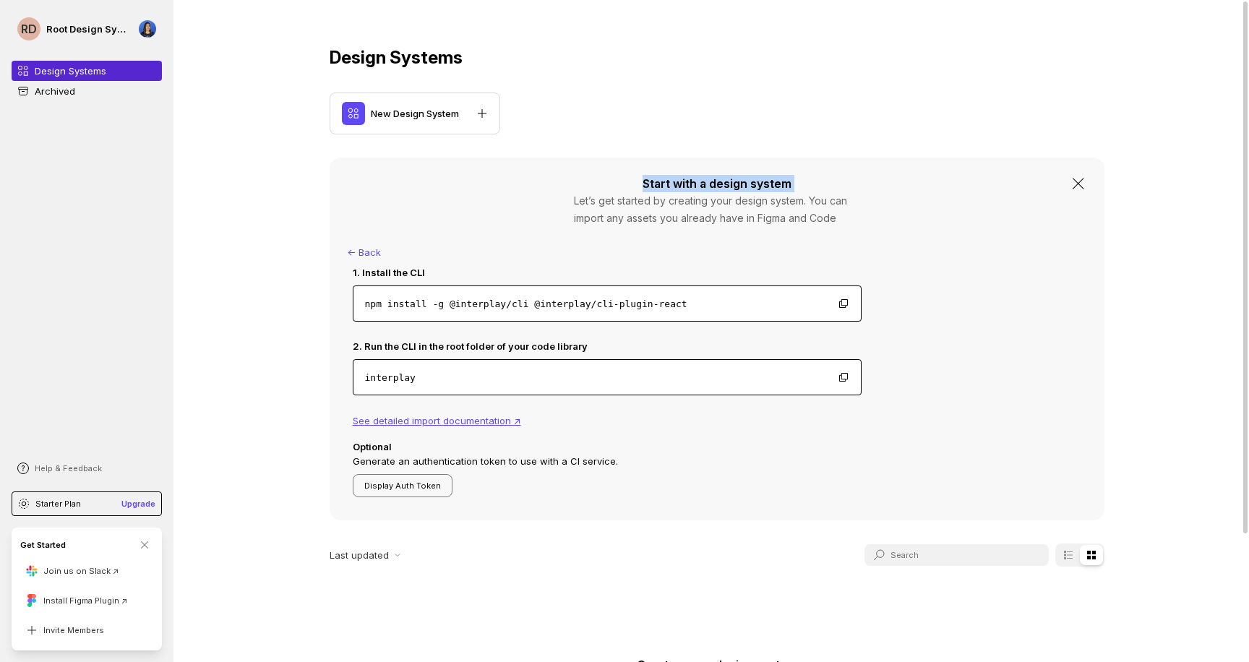
click at [771, 116] on div "New Design System" at bounding box center [717, 114] width 775 height 42
click at [770, 116] on div "New Design System" at bounding box center [717, 114] width 775 height 42
click at [771, 114] on div "New Design System" at bounding box center [717, 114] width 775 height 42
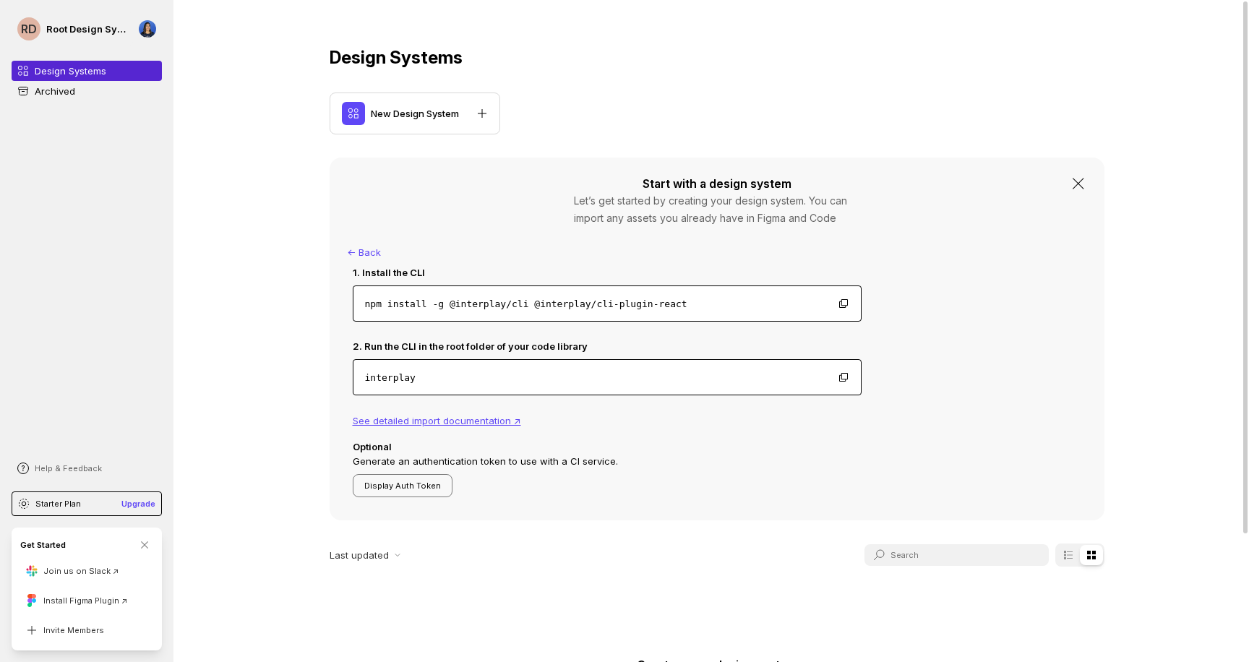
click at [763, 112] on div "New Design System" at bounding box center [717, 114] width 775 height 42
click at [108, 468] on div "Help & Feedback" at bounding box center [87, 468] width 150 height 23
click at [83, 442] on li "Chat with us" at bounding box center [92, 450] width 153 height 17
click at [71, 464] on p "Help & Feedback" at bounding box center [68, 469] width 67 height 12
click at [63, 442] on li "Chat with us" at bounding box center [92, 450] width 153 height 17
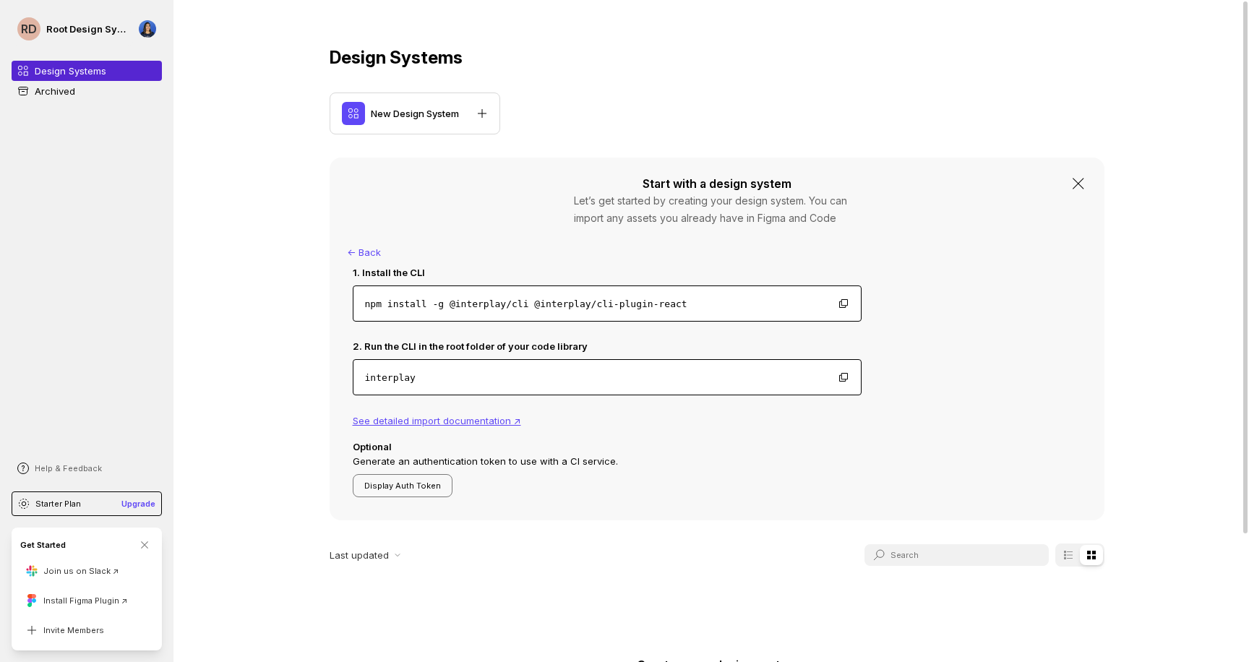
click at [63, 434] on div "RD Root Design System Design Systems Archived Help & Feedback Starter Plan Upgr…" at bounding box center [86, 331] width 173 height 662
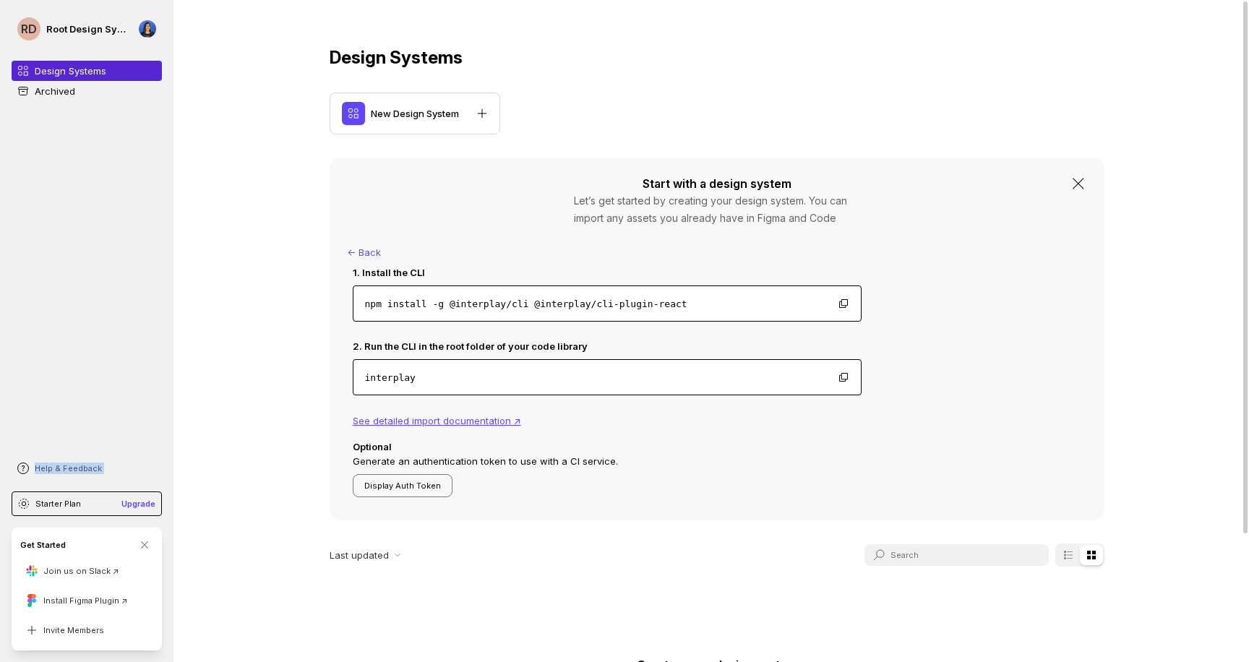
click at [63, 434] on div "RD Root Design System Design Systems Archived Help & Feedback Starter Plan Upgr…" at bounding box center [86, 331] width 173 height 662
click at [33, 508] on div "Starter Plan" at bounding box center [49, 504] width 63 height 12
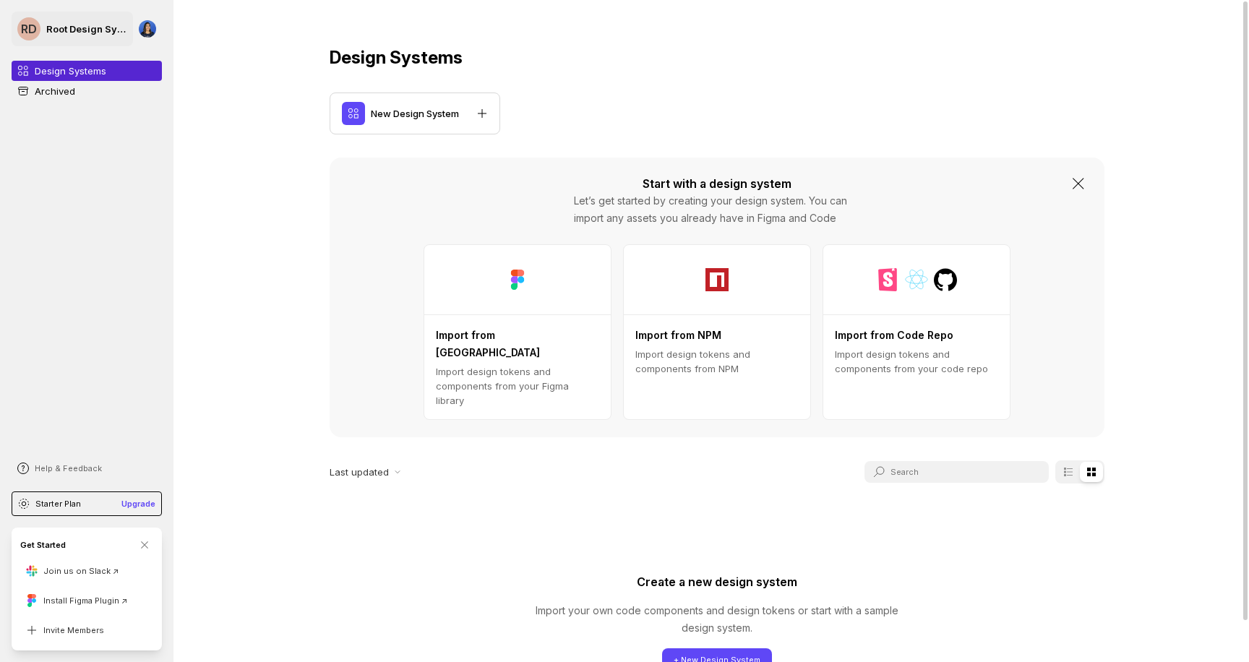
click at [33, 27] on p "RD" at bounding box center [29, 28] width 16 height 23
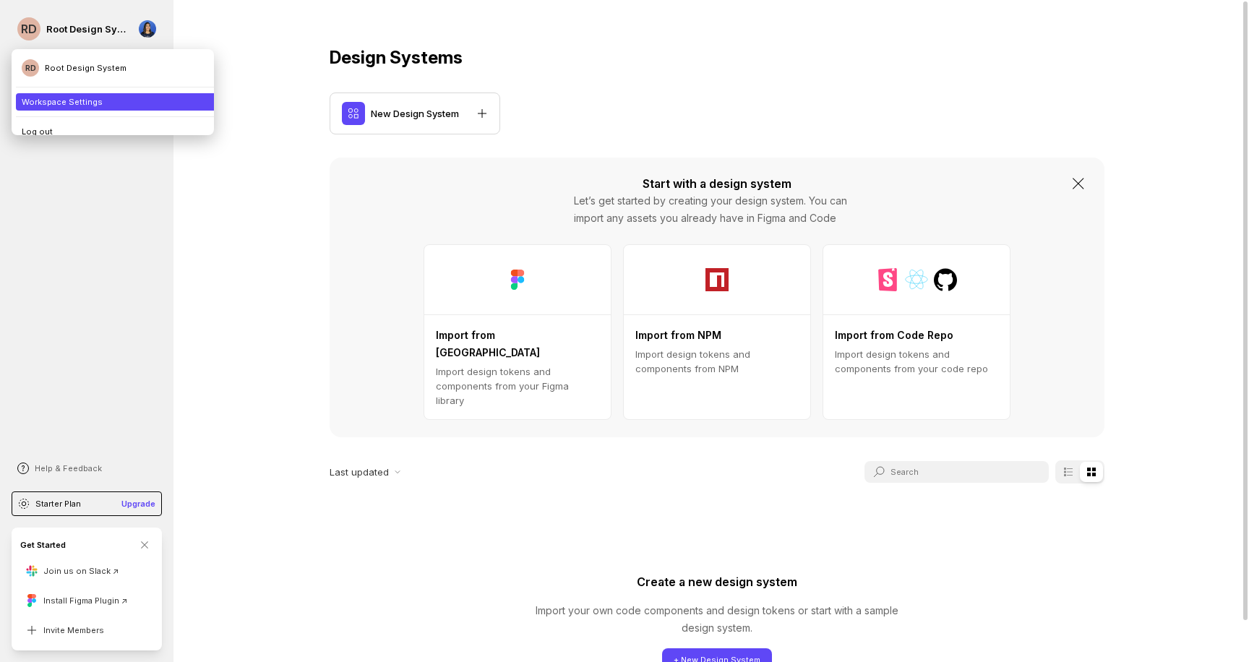
click at [57, 100] on li "Workspace Settings" at bounding box center [118, 101] width 205 height 17
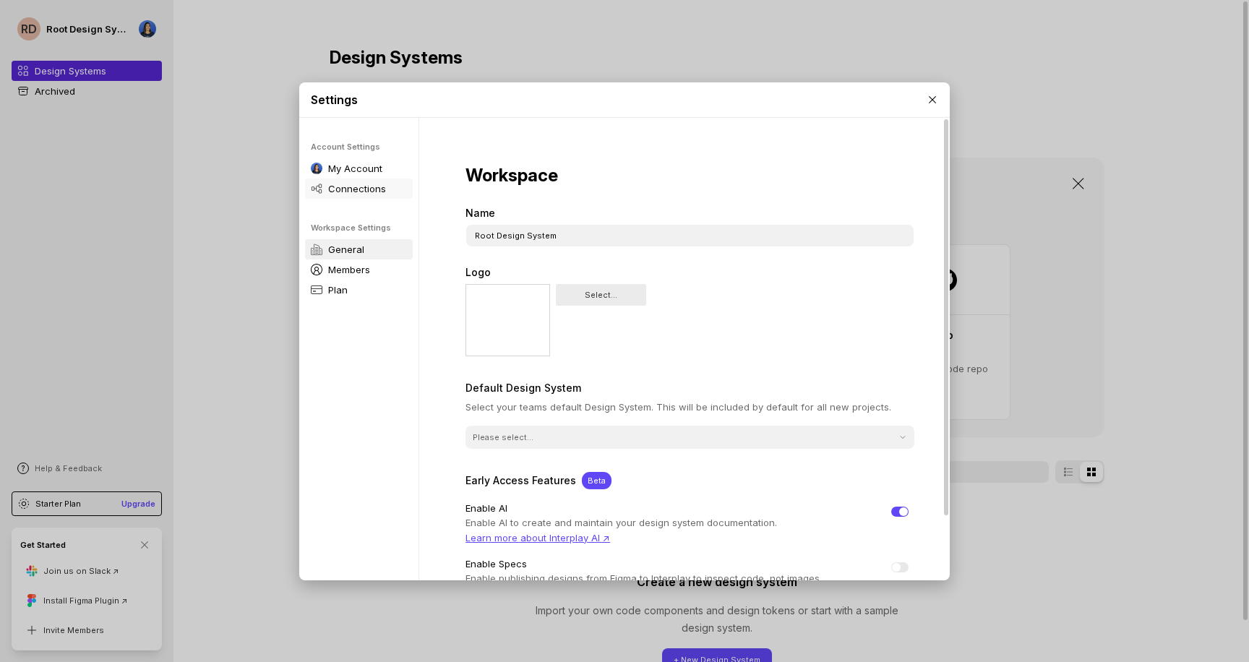
click at [377, 181] on p "Connections" at bounding box center [357, 188] width 58 height 14
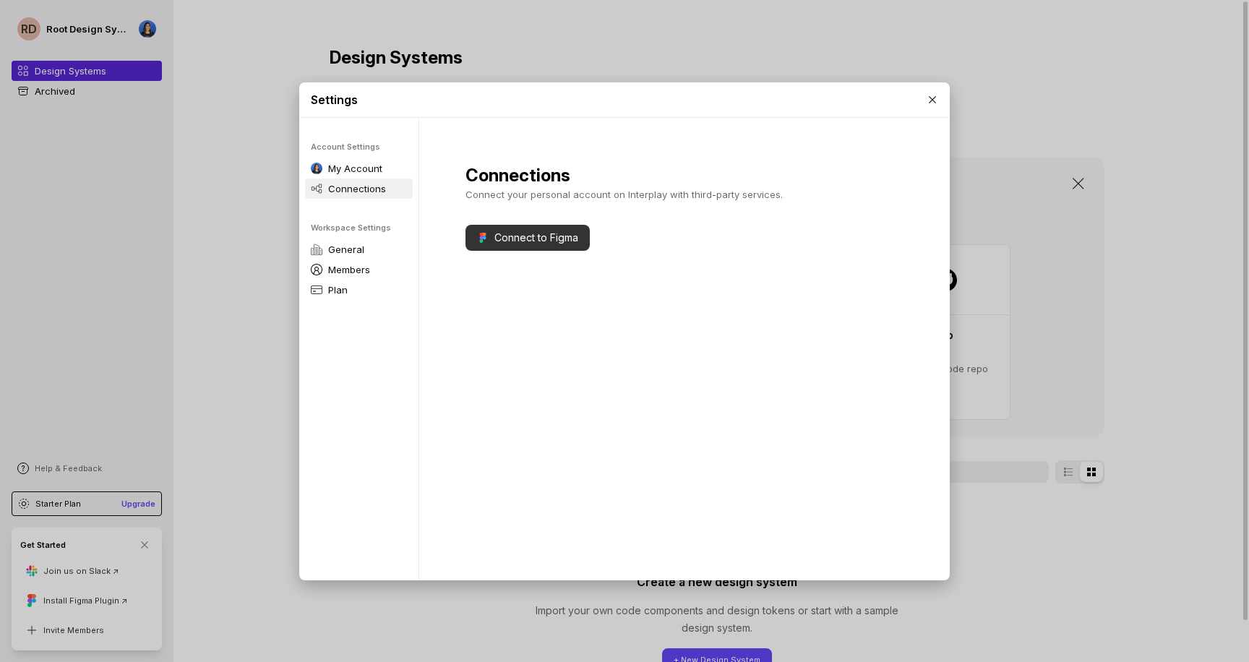
click at [524, 232] on button "Connect to Figma" at bounding box center [527, 238] width 124 height 26
click at [497, 231] on button "Connect to Figma" at bounding box center [527, 238] width 124 height 26
click at [235, 179] on div "Settings Account Settings My Account Connections Workspace Settings General Mem…" at bounding box center [624, 331] width 1249 height 662
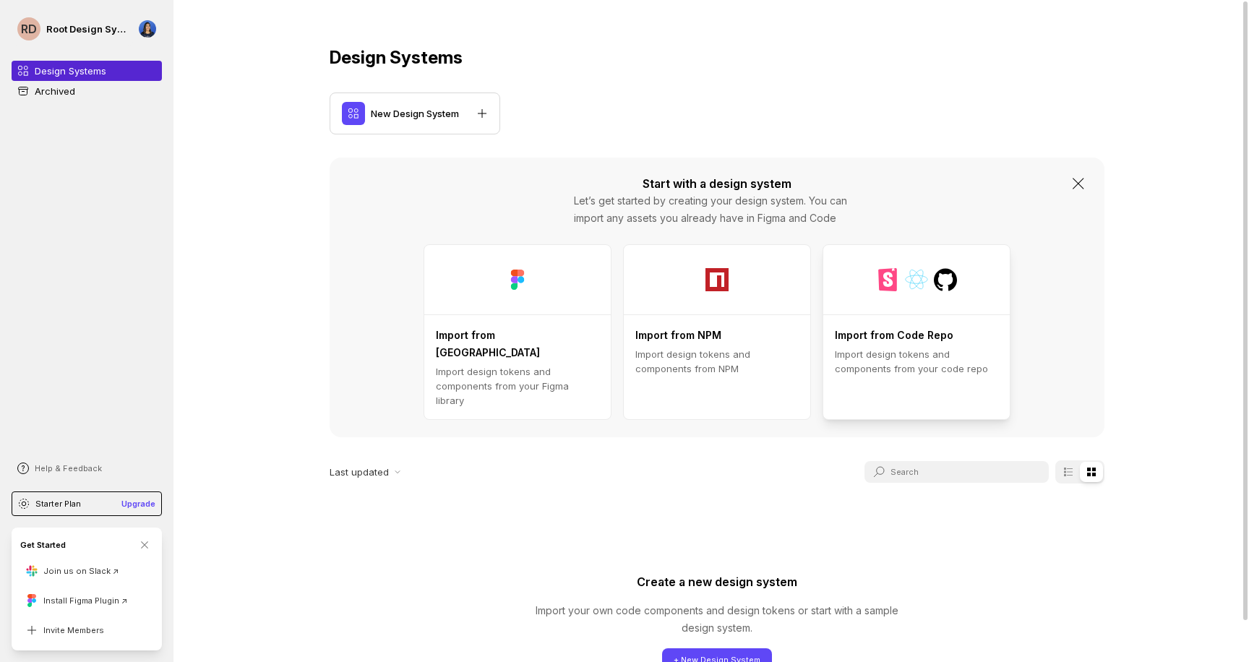
click at [929, 337] on p "Import from Code Repo" at bounding box center [894, 335] width 119 height 17
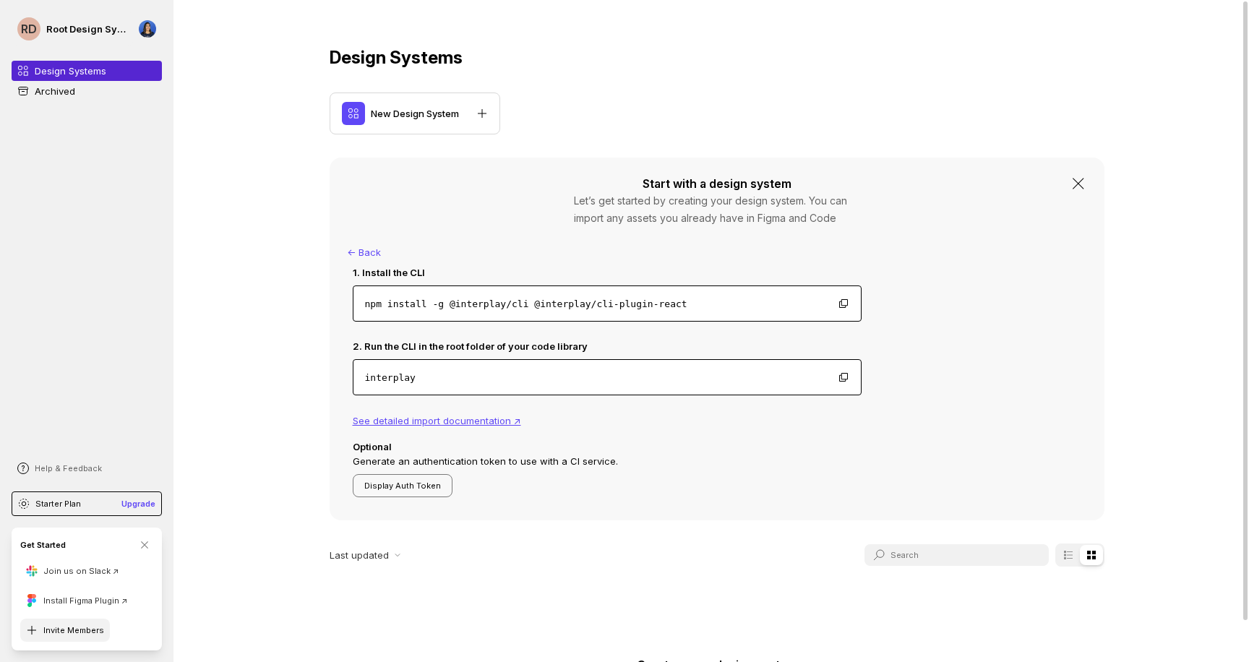
click at [75, 630] on button "Invite Members" at bounding box center [65, 630] width 90 height 23
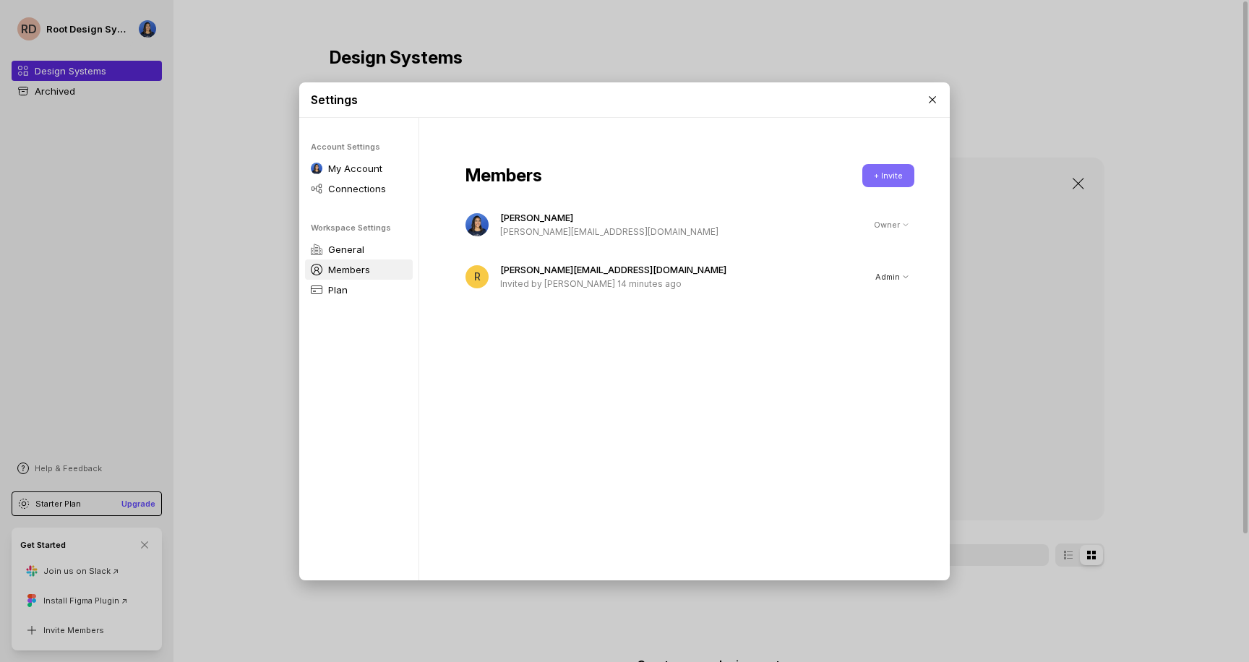
click at [873, 172] on button "+ Invite" at bounding box center [888, 175] width 52 height 23
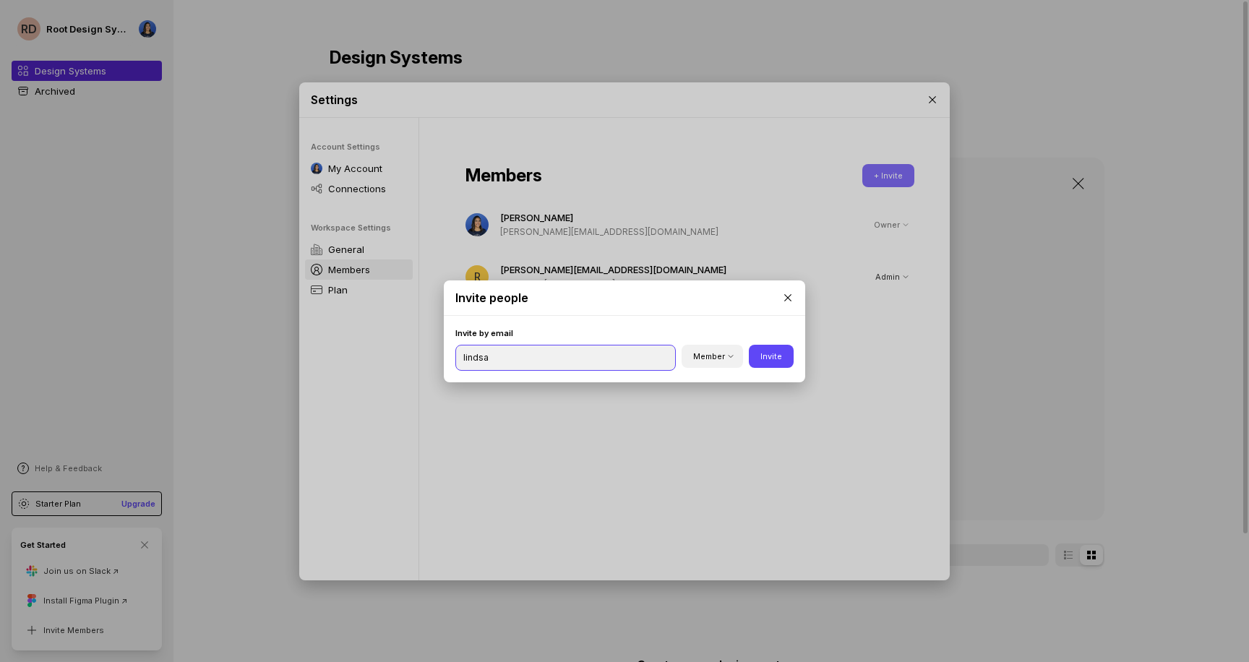
type input "lindsay"
type input "lindsay@root.co.za"
click at [692, 359] on button "Member" at bounding box center [712, 356] width 61 height 23
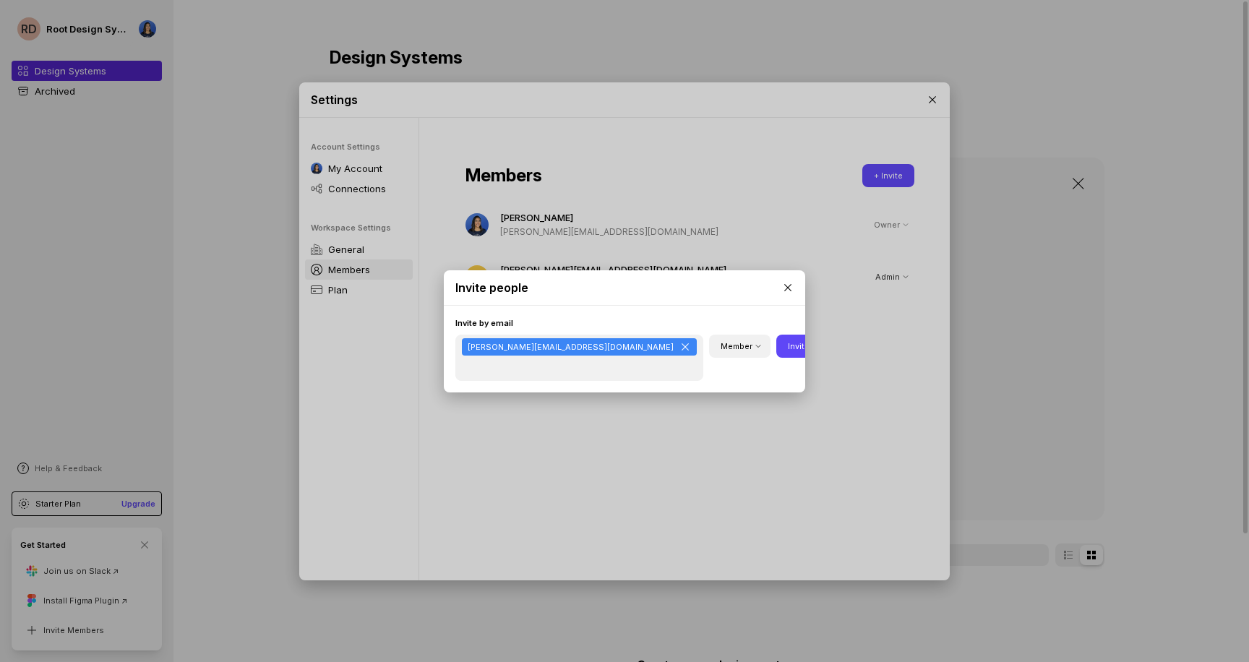
click at [785, 462] on div "Invite people Invite by email lindsay@root.co.za Member Invite" at bounding box center [624, 331] width 1249 height 662
click at [784, 357] on button "Invite" at bounding box center [798, 346] width 45 height 23
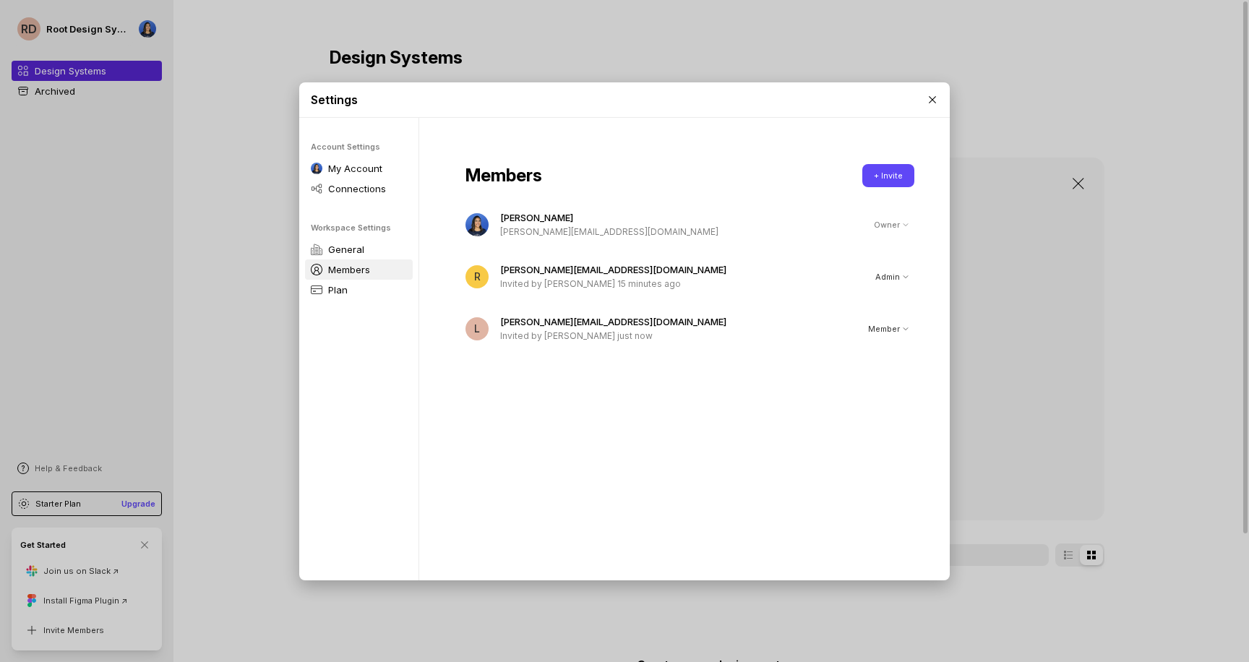
click at [465, 492] on div "Members + Invite Shannon Garrison shannon@root.co.za Owner R ryan@root.co.za In…" at bounding box center [689, 354] width 541 height 473
click at [867, 171] on button "+ Invite" at bounding box center [888, 175] width 52 height 23
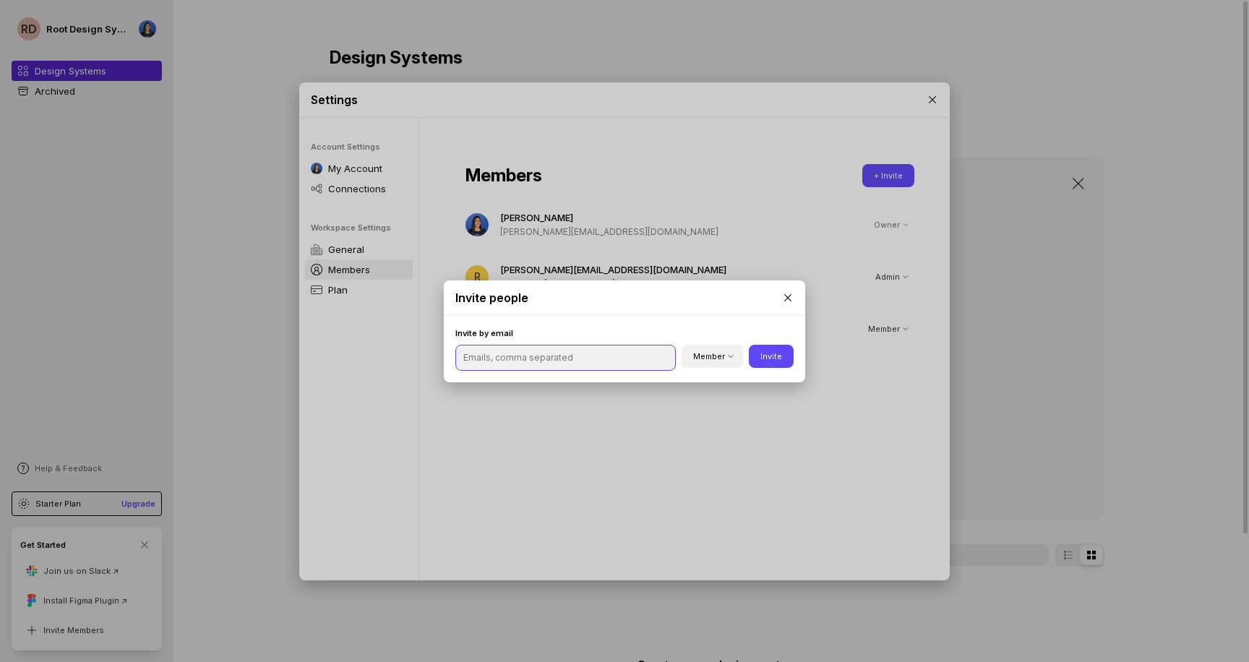
click at [578, 361] on input "text" at bounding box center [565, 357] width 207 height 19
type input "shannonggarrison@gmail.com"
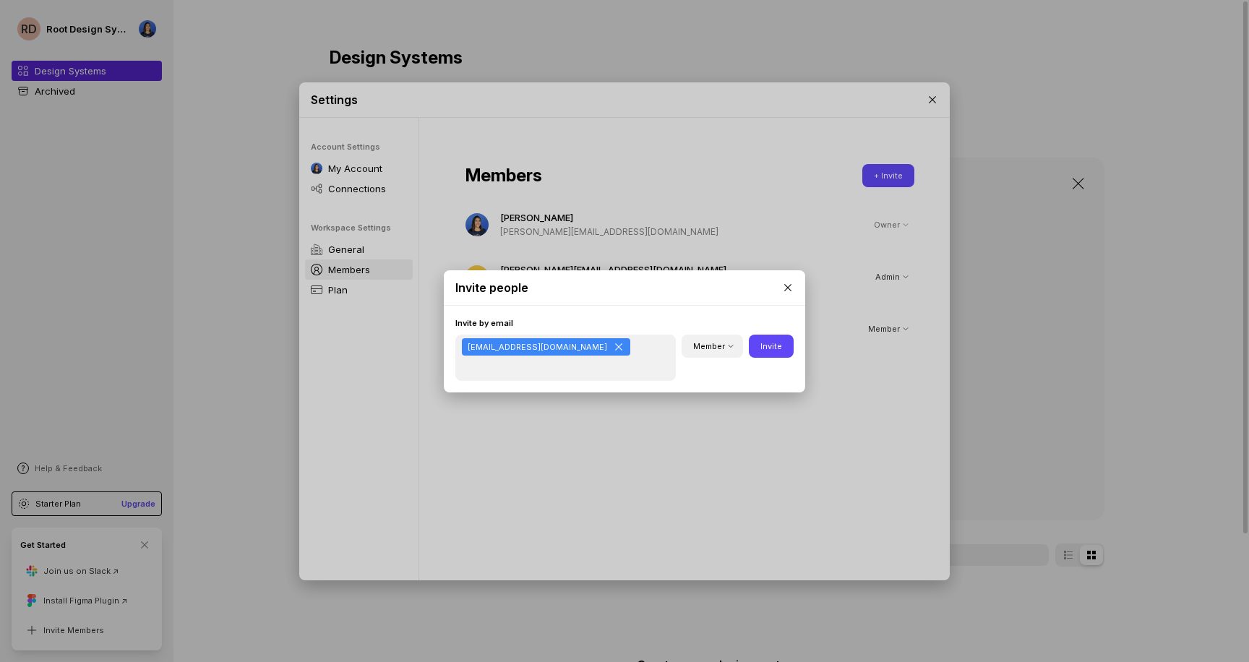
click at [767, 358] on div "shannonggarrison@gmail.com Member Invite" at bounding box center [624, 358] width 338 height 46
click at [768, 347] on button "Invite" at bounding box center [771, 346] width 45 height 23
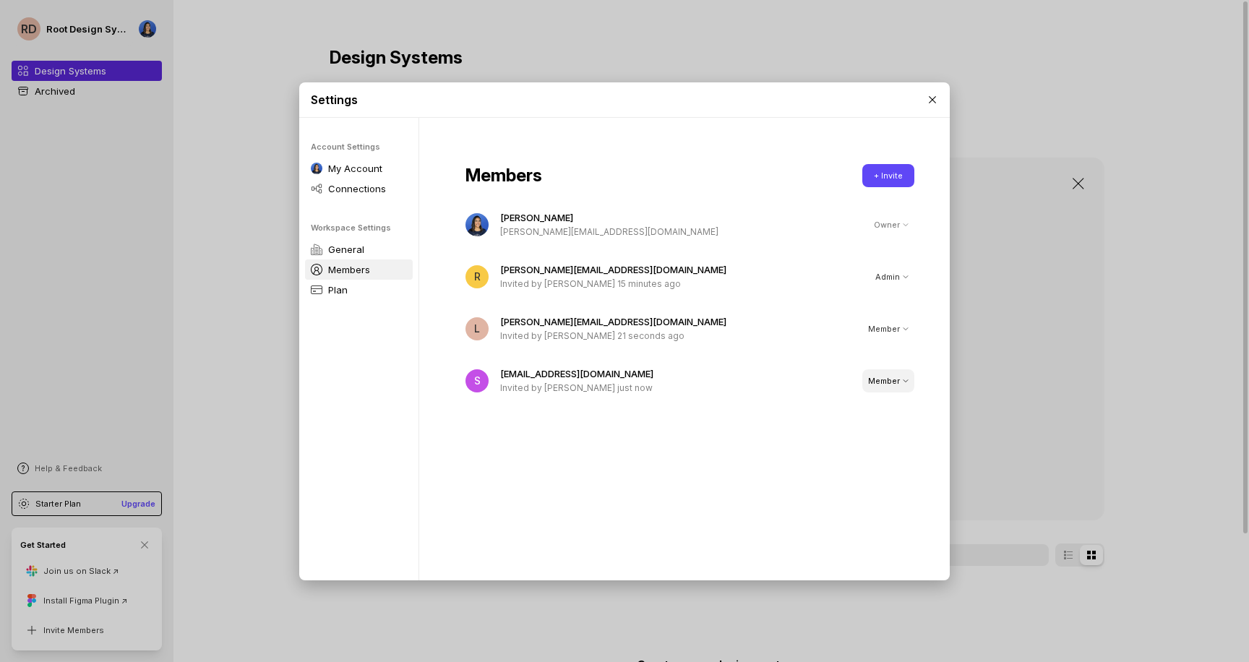
click at [874, 377] on div "Member" at bounding box center [888, 381] width 40 height 12
click at [604, 517] on div "Members + Invite Shannon Garrison shannon@root.co.za Owner R ryan@root.co.za In…" at bounding box center [689, 354] width 541 height 473
click at [622, 375] on p "shannonggarrison@gmail.com" at bounding box center [675, 373] width 351 height 14
click at [875, 374] on button "Member" at bounding box center [888, 380] width 52 height 23
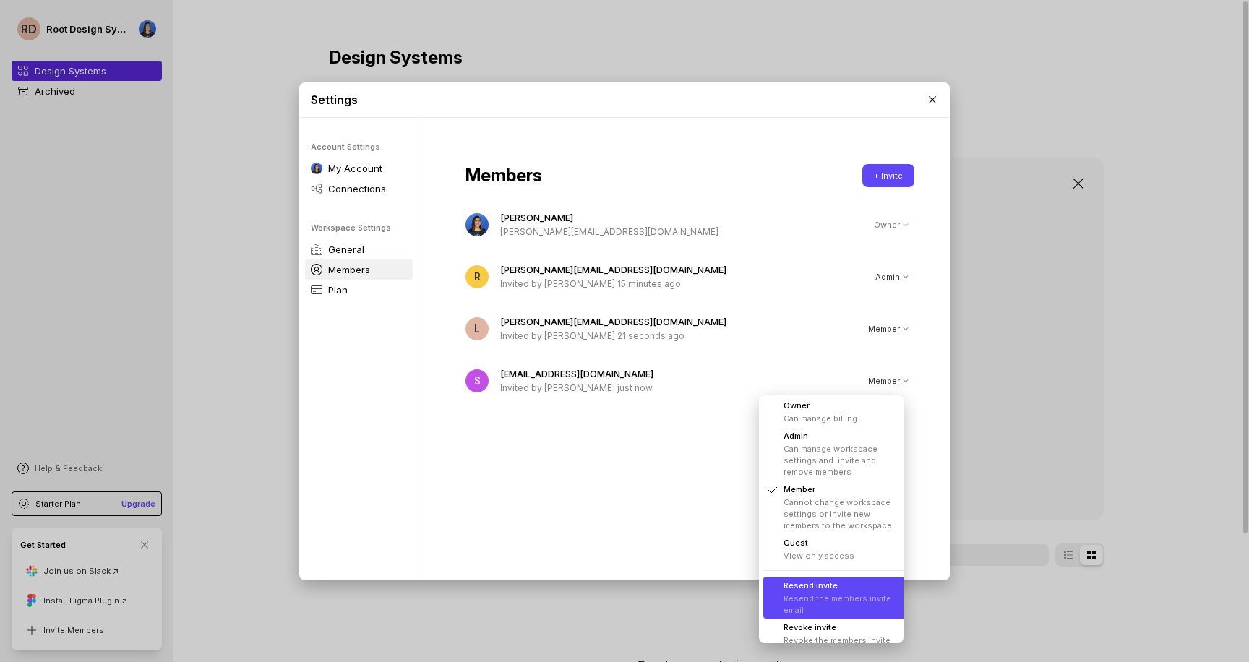
scroll to position [15, 0]
click at [812, 619] on li "Revoke invite Revoke the members invite" at bounding box center [836, 634] width 147 height 30
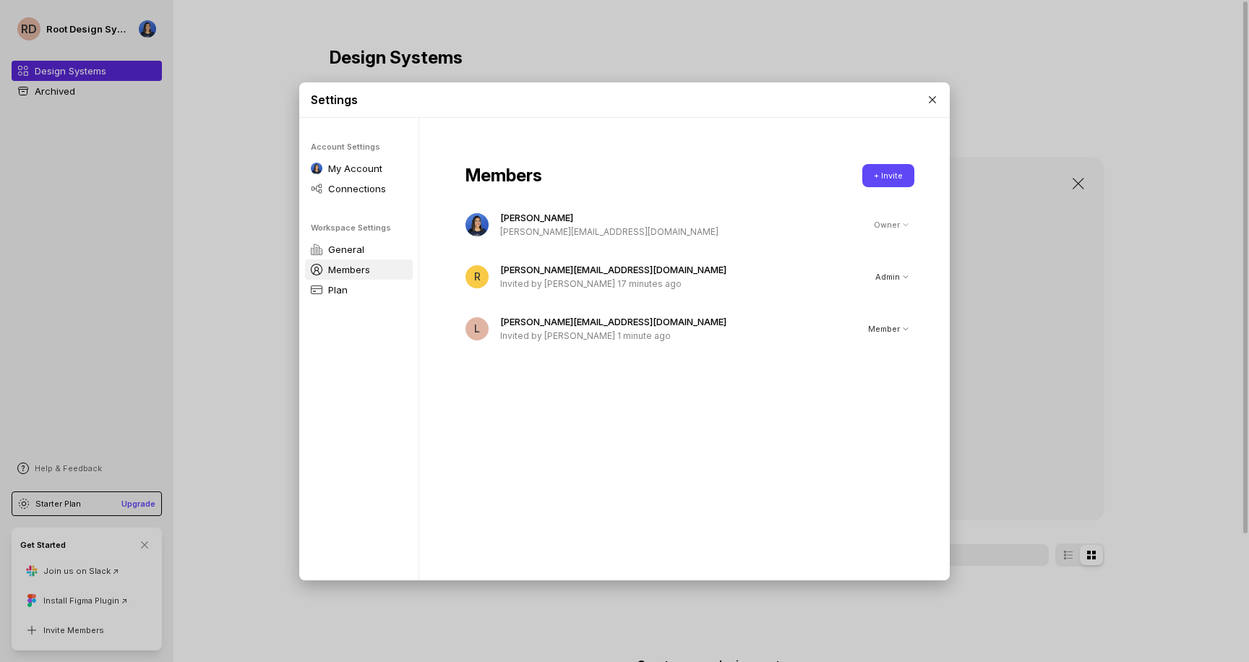
click at [622, 390] on div "Members + Invite Shannon Garrison shannon@root.co.za Owner R ryan@root.co.za In…" at bounding box center [689, 354] width 541 height 473
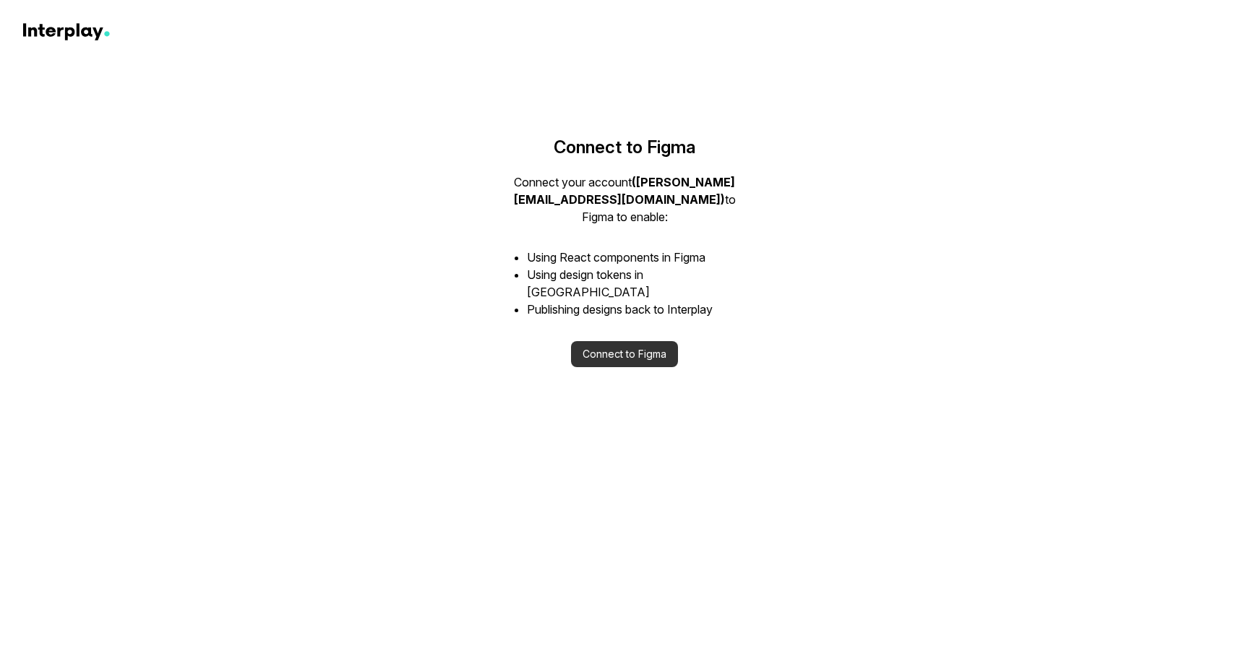
click at [648, 341] on button "Connect to Figma" at bounding box center [624, 354] width 107 height 26
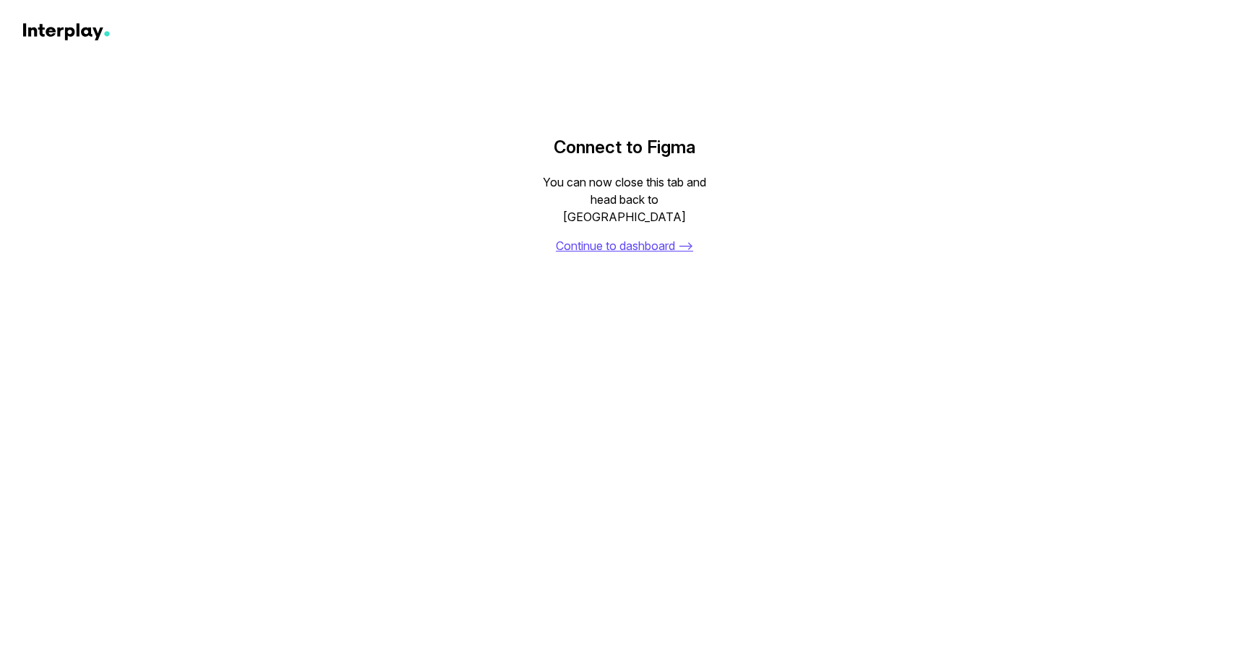
click at [651, 237] on link "Continue to dashboard ⟶" at bounding box center [624, 245] width 137 height 17
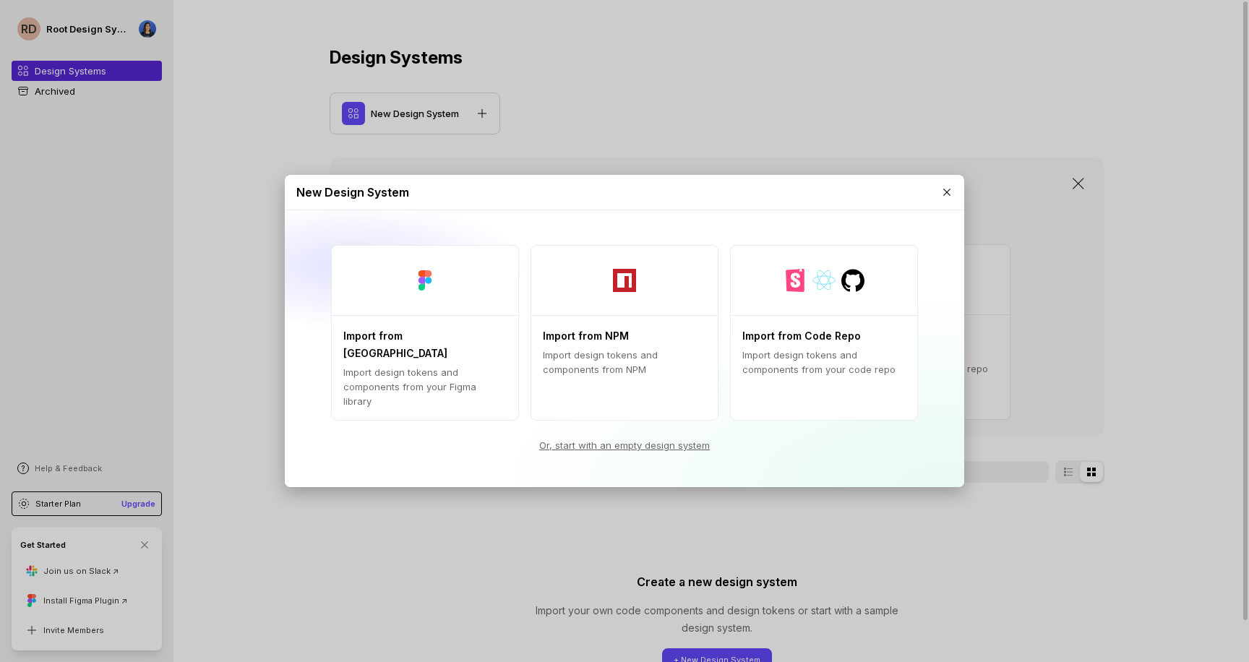
click at [1125, 528] on div "New Design System Import from Figma Import design tokens and components from yo…" at bounding box center [624, 331] width 1249 height 662
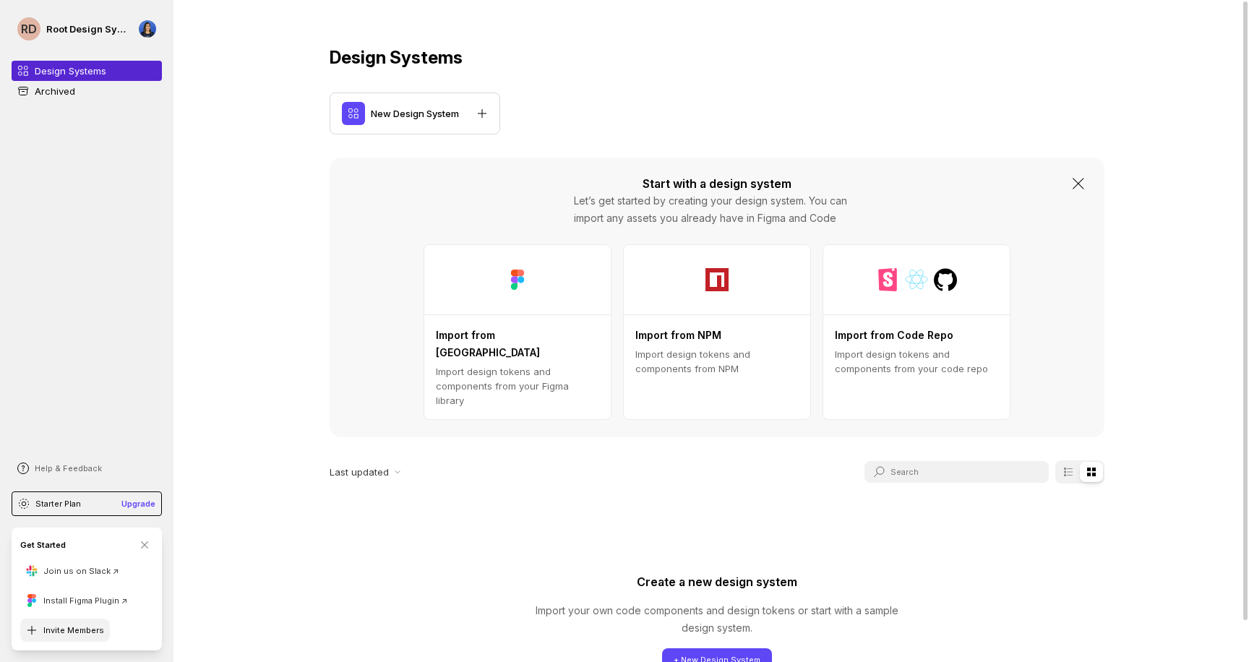
click at [89, 623] on button "Invite Members" at bounding box center [65, 630] width 90 height 23
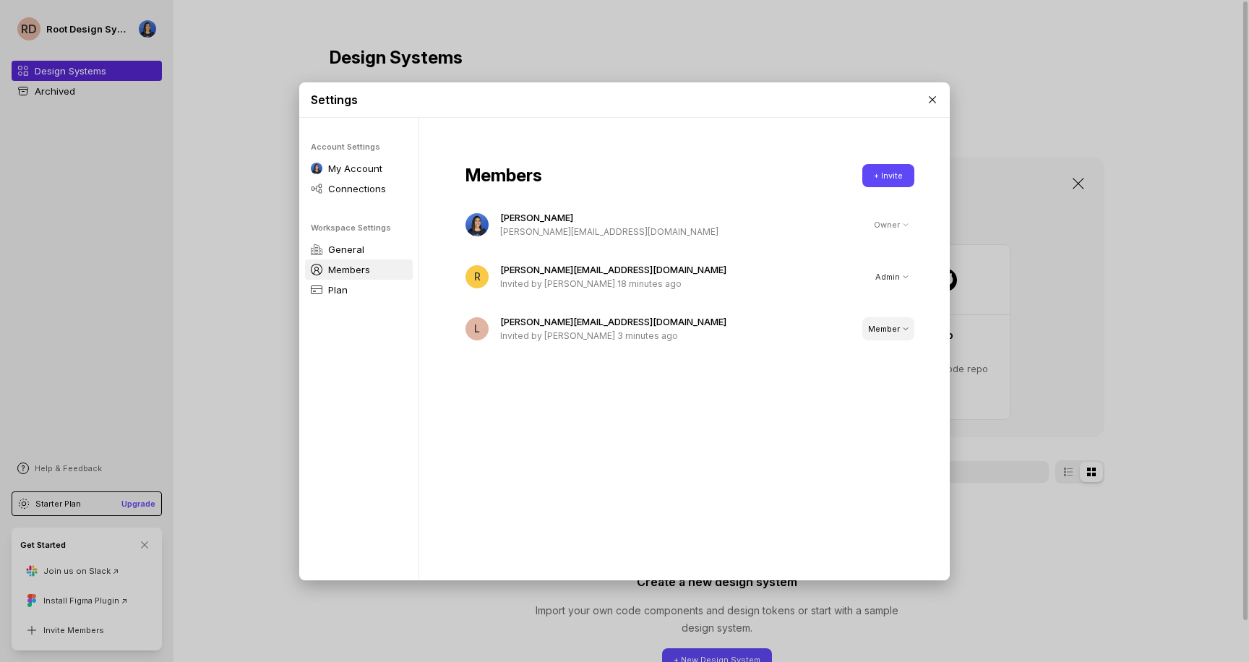
click at [868, 327] on div "Member" at bounding box center [888, 329] width 40 height 12
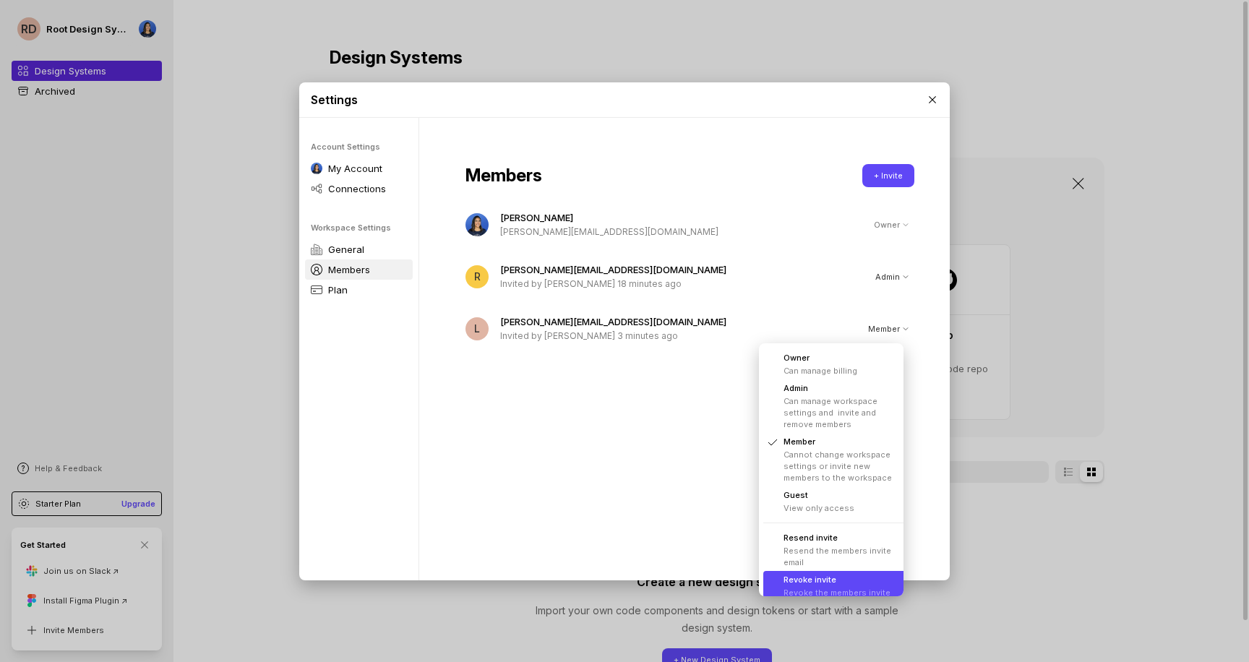
click at [831, 586] on li "Revoke invite Revoke the members invite" at bounding box center [836, 586] width 147 height 30
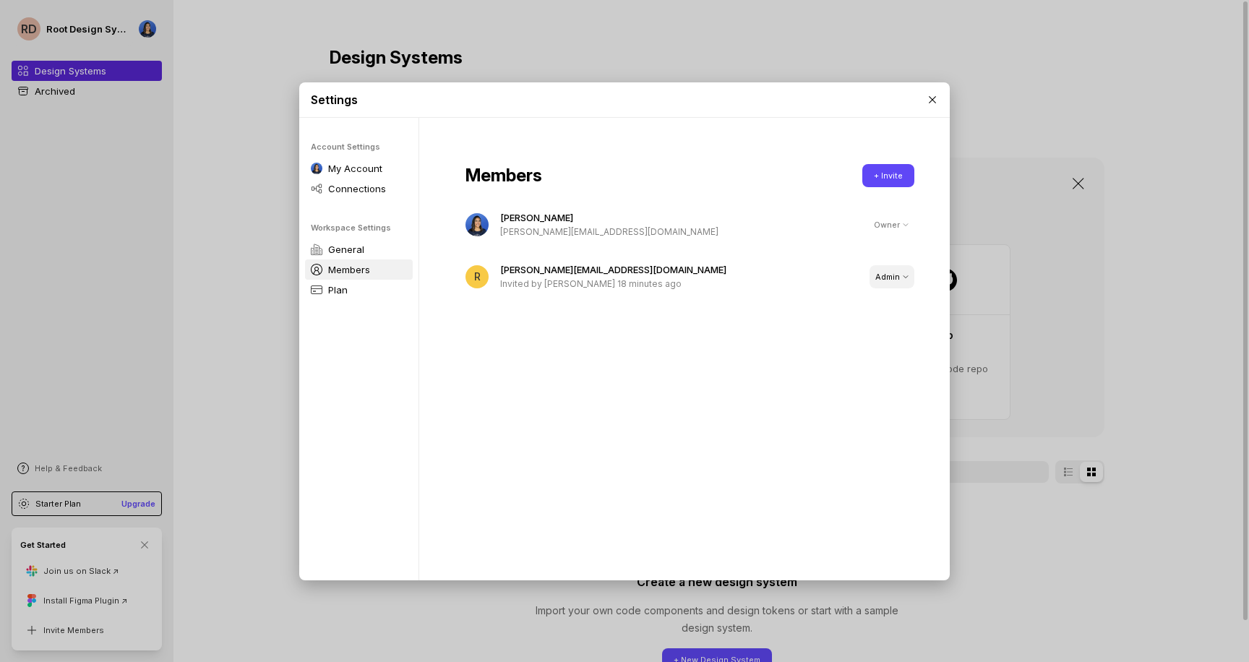
click at [885, 273] on div "Admin" at bounding box center [891, 277] width 33 height 12
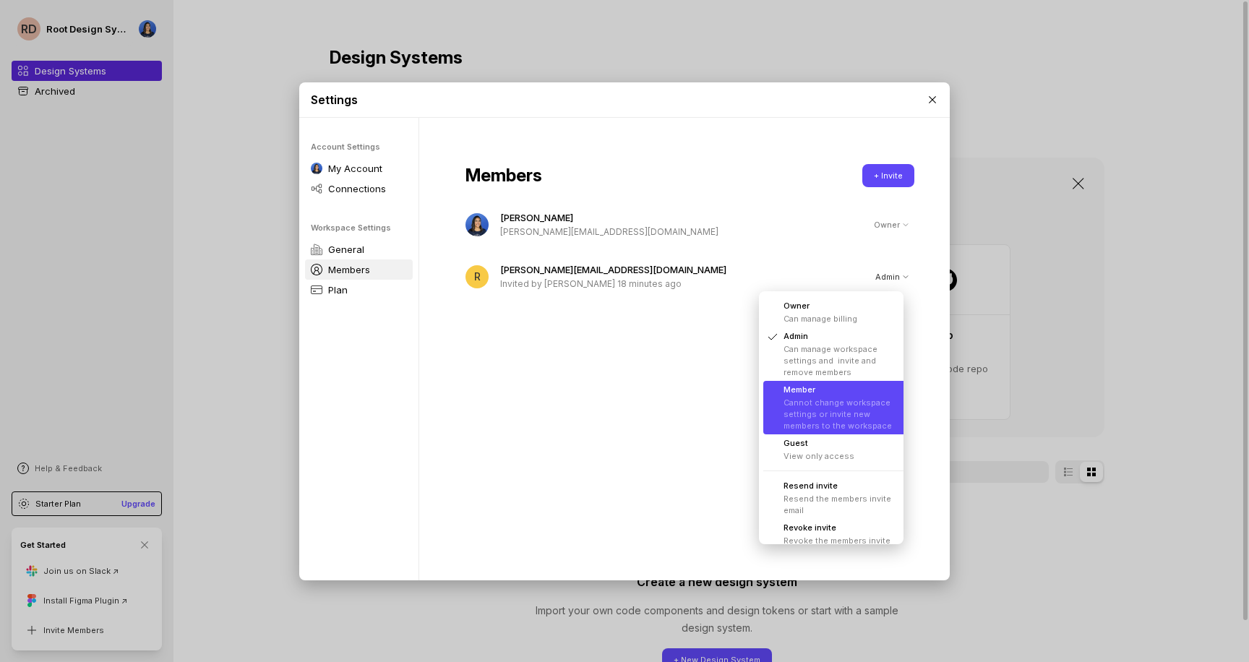
click at [867, 412] on li "Member Cannot change workspace settings or invite new members to the workspace" at bounding box center [836, 407] width 147 height 53
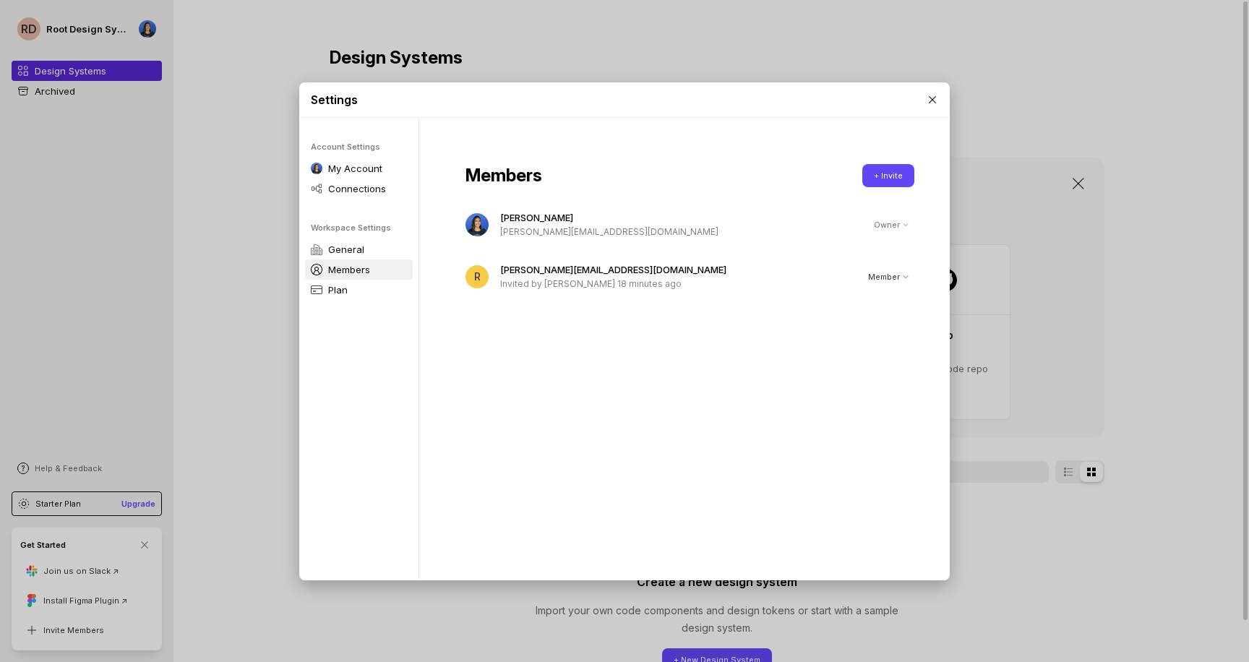
click at [867, 412] on div "Members + Invite Shannon Garrison shannon@root.co.za Owner R ryan@root.co.za In…" at bounding box center [689, 354] width 541 height 473
click at [658, 280] on p "Invited by Shannon Garrison 18 minutes ago" at bounding box center [675, 284] width 351 height 14
click at [879, 286] on button "Member" at bounding box center [888, 276] width 52 height 23
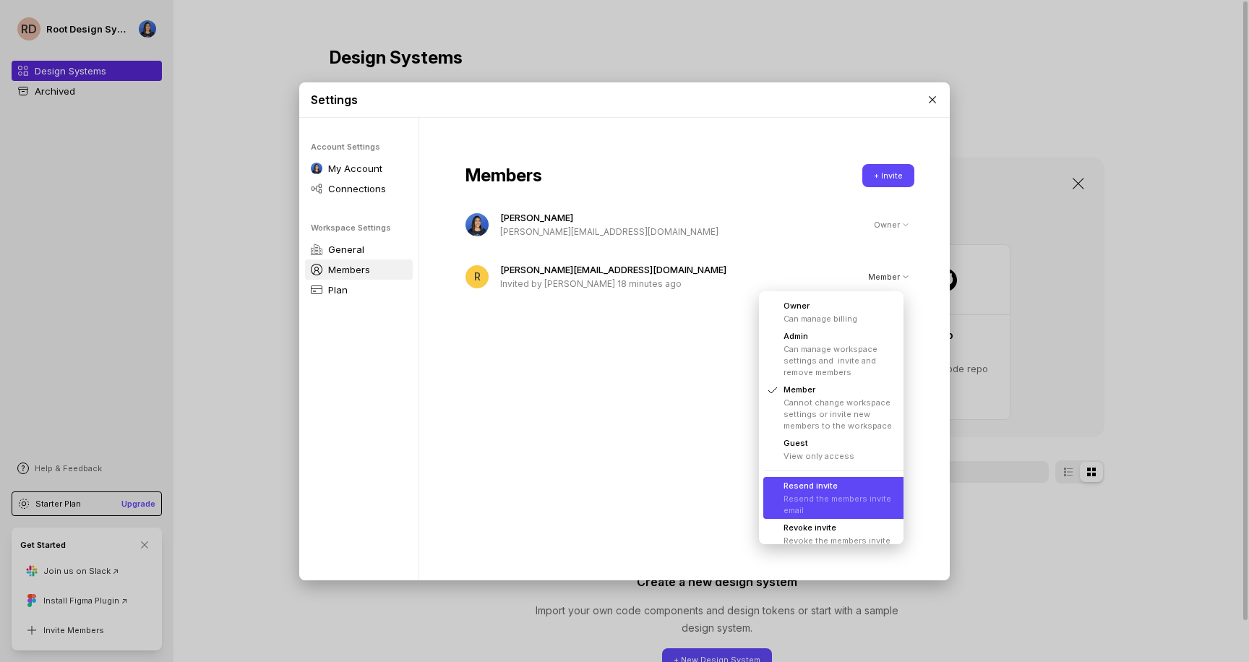
click at [826, 489] on li "Resend invite Resend the members invite email" at bounding box center [836, 498] width 147 height 42
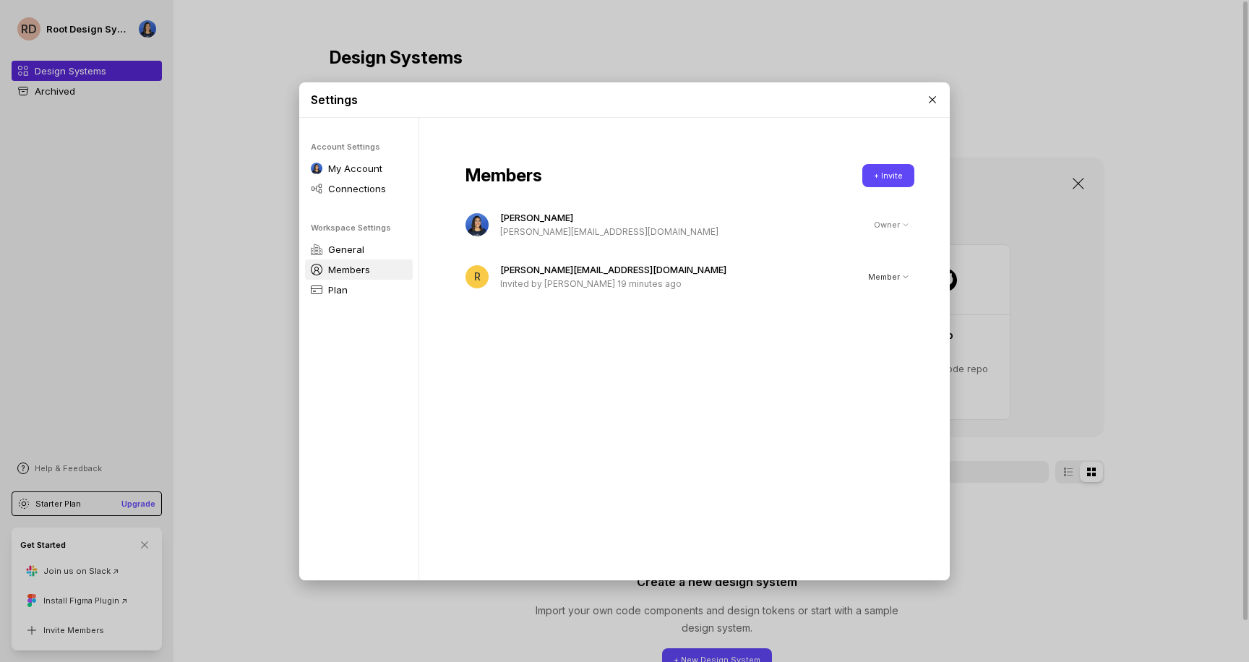
click at [87, 468] on div "Settings Account Settings My Account Connections Workspace Settings General Mem…" at bounding box center [624, 331] width 1249 height 662
click at [931, 103] on icon at bounding box center [933, 100] width 12 height 12
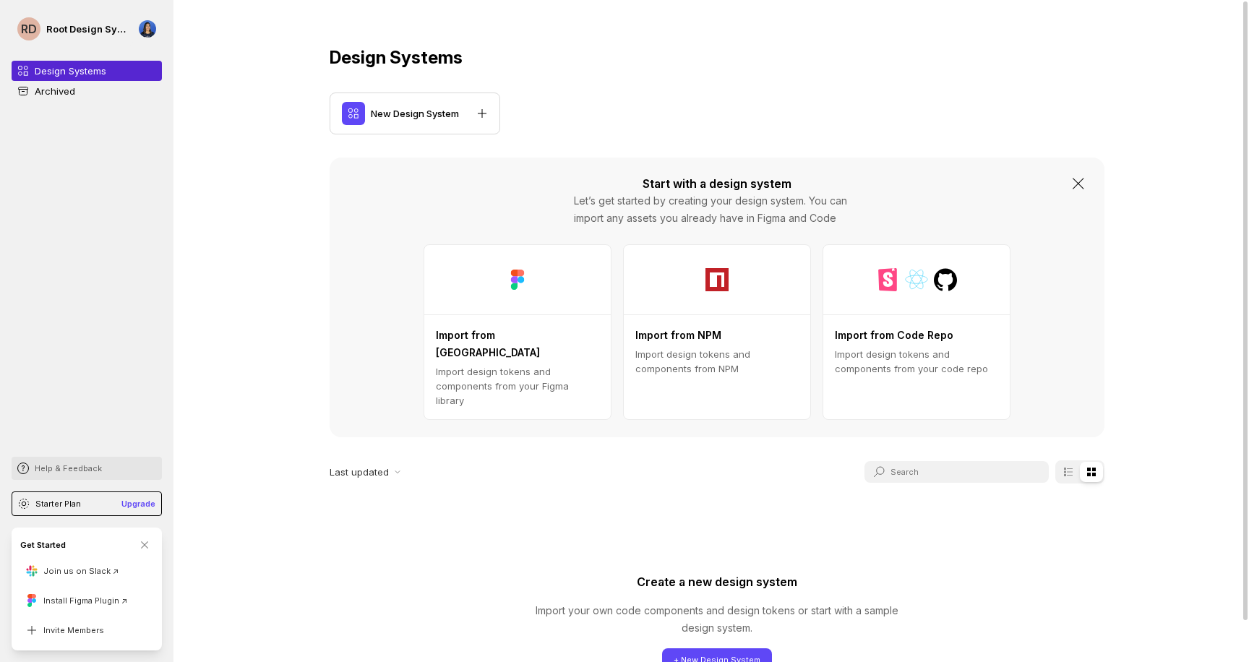
click at [49, 471] on p "Help & Feedback" at bounding box center [68, 469] width 67 height 12
click at [89, 407] on li "Reset Onboarding" at bounding box center [92, 415] width 153 height 17
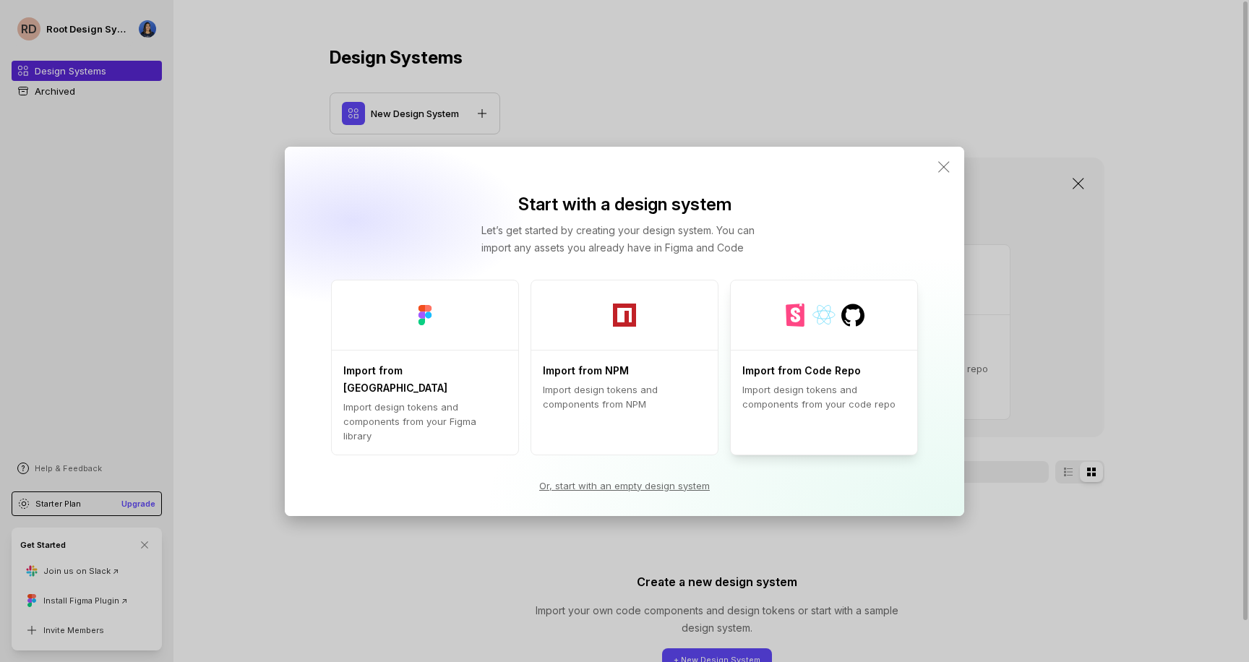
click at [859, 411] on p "Import design tokens and components from your code repo" at bounding box center [823, 396] width 163 height 29
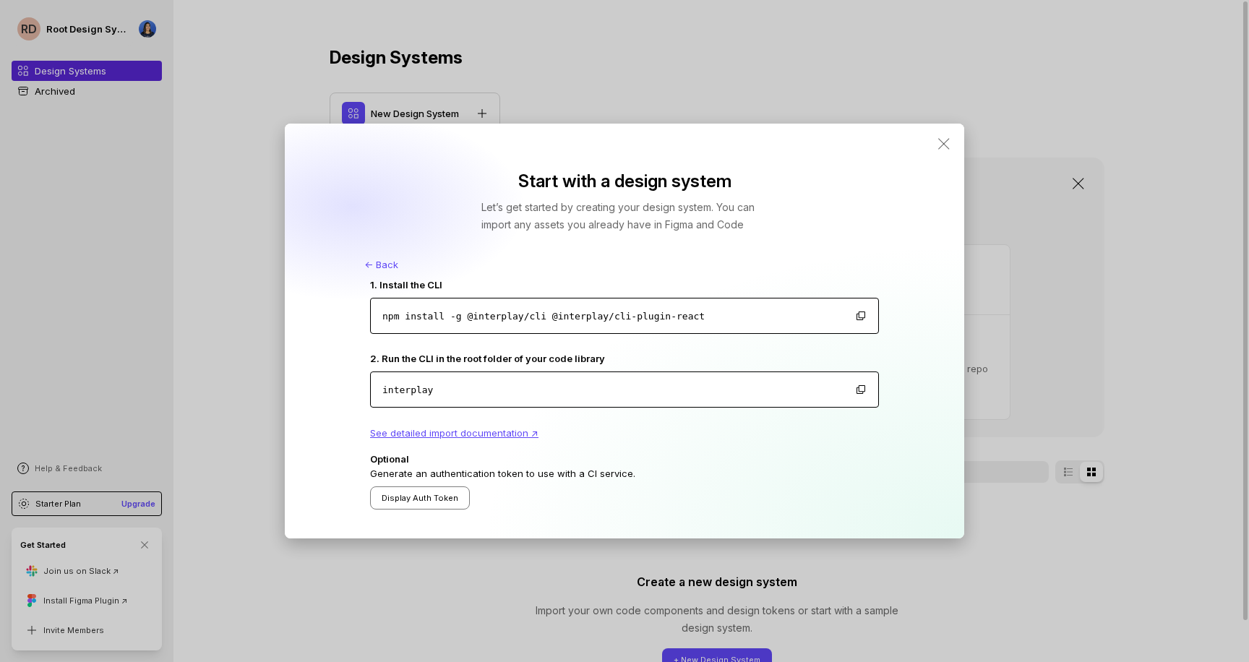
click at [940, 147] on icon at bounding box center [943, 143] width 11 height 11
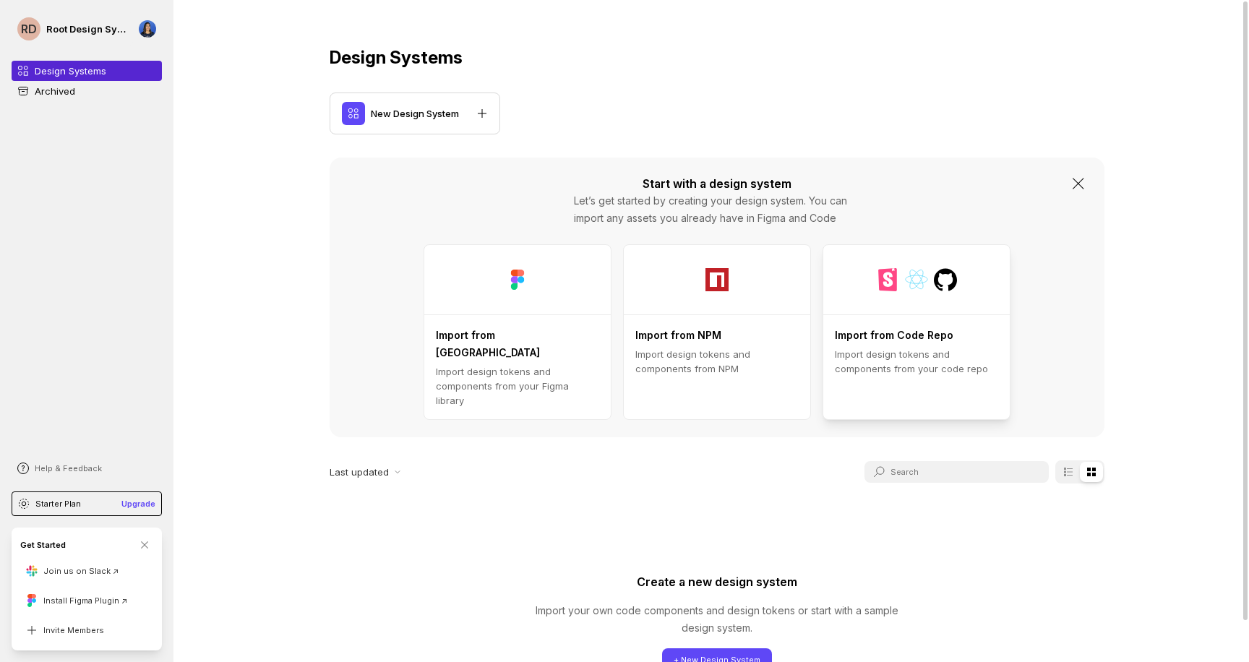
click at [927, 278] on div at bounding box center [916, 279] width 186 height 69
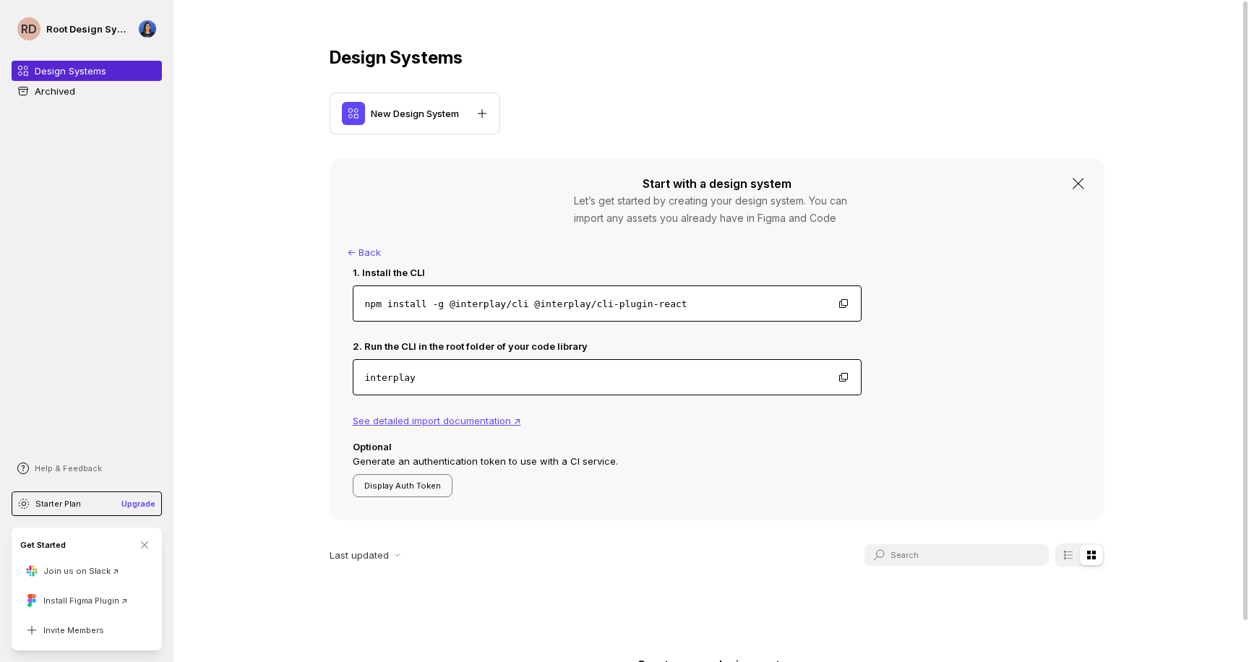
click at [1070, 184] on icon at bounding box center [1078, 183] width 17 height 17
